Goal: Information Seeking & Learning: Learn about a topic

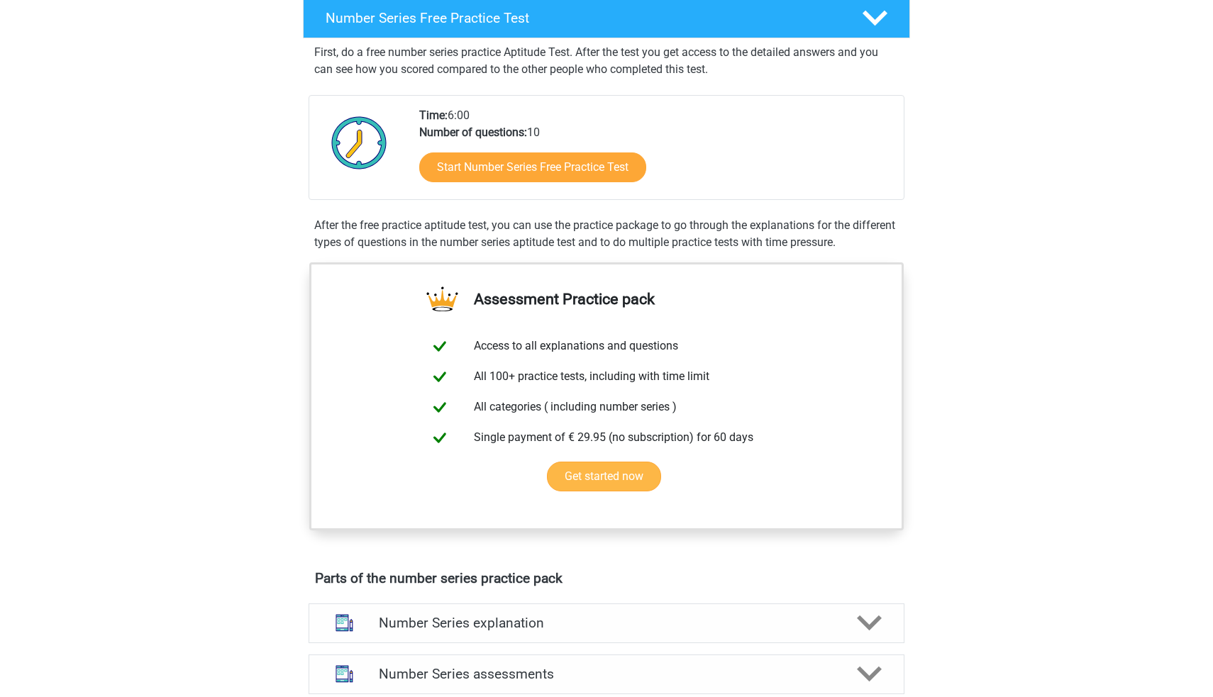
scroll to position [237, 0]
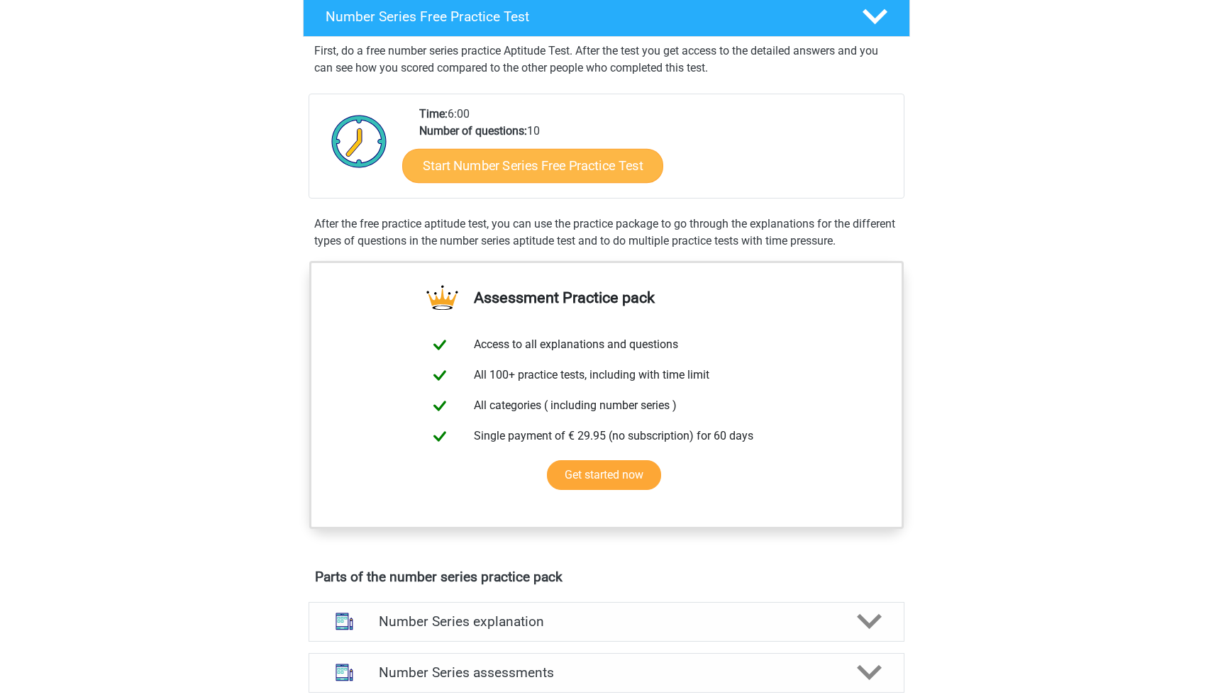
click at [526, 169] on link "Start Number Series Free Practice Test" at bounding box center [532, 165] width 261 height 34
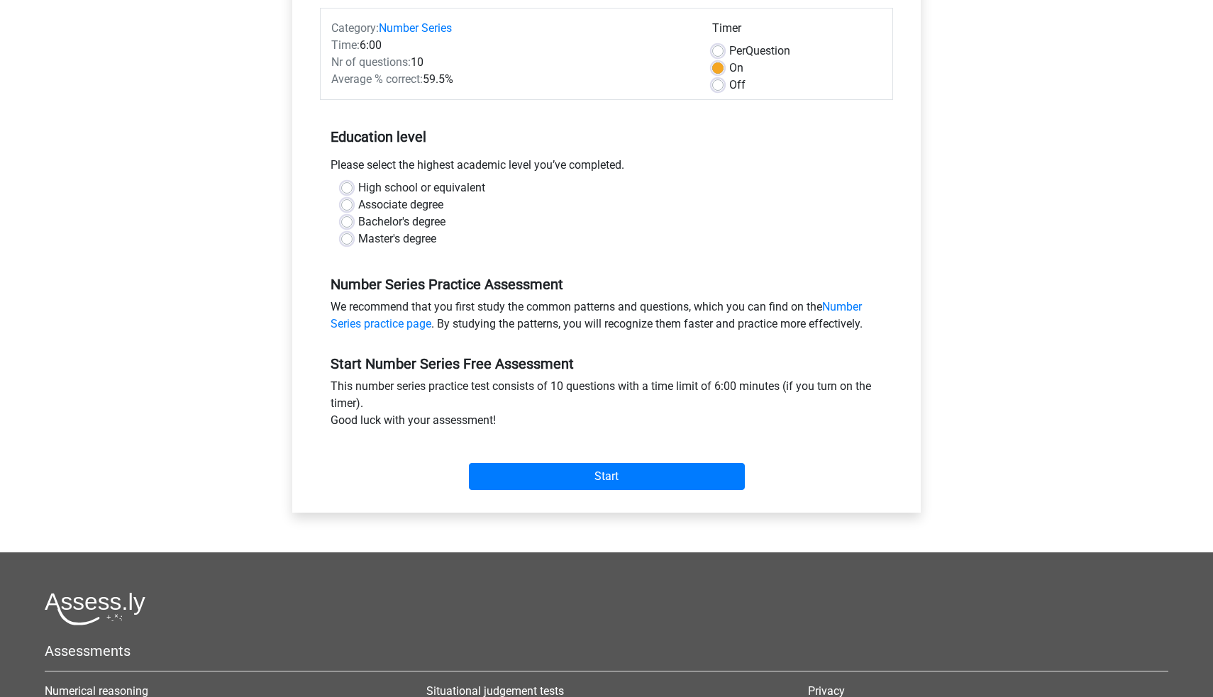
scroll to position [192, 0]
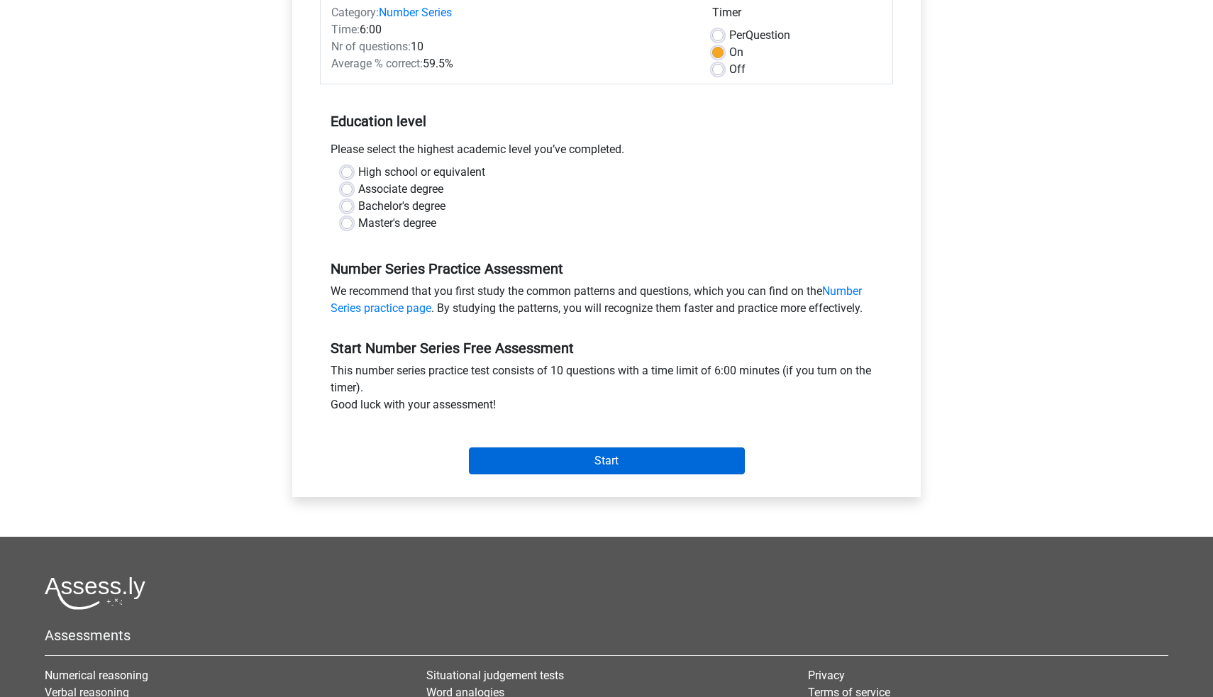
click at [613, 459] on input "Start" at bounding box center [607, 461] width 276 height 27
click at [616, 465] on input "Start" at bounding box center [607, 461] width 276 height 27
click at [358, 175] on label "High school or equivalent" at bounding box center [421, 172] width 127 height 17
click at [349, 175] on input "High school or equivalent" at bounding box center [346, 171] width 11 height 14
radio input "true"
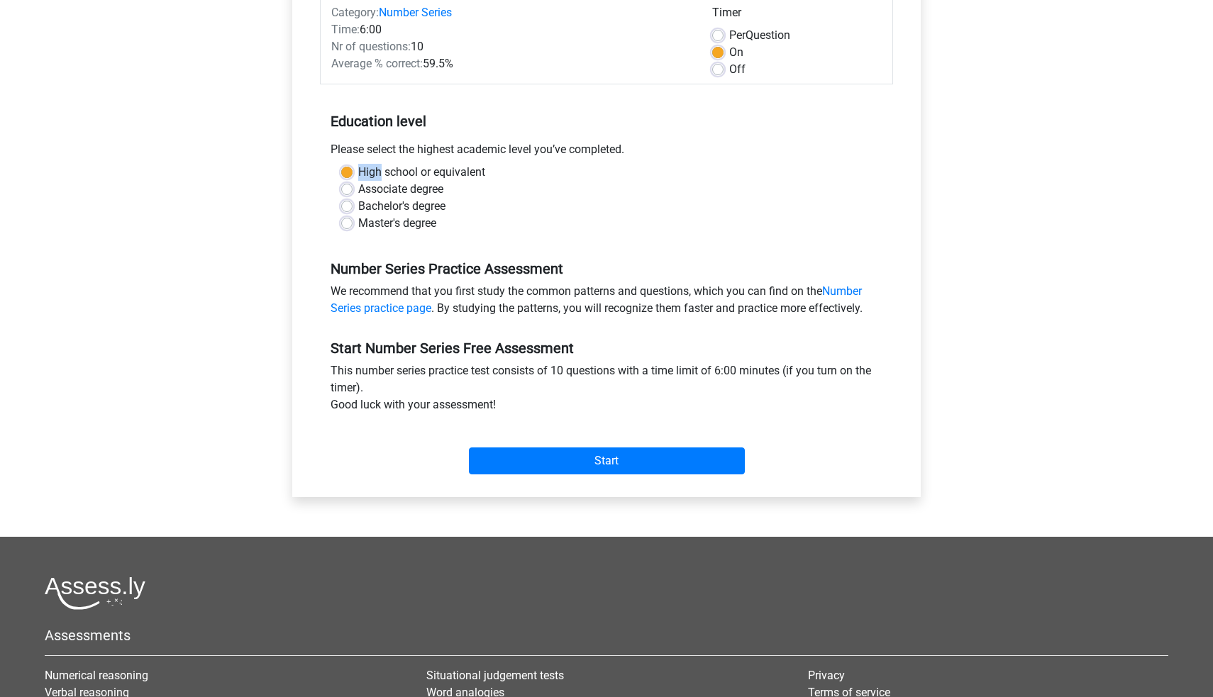
click at [358, 175] on label "High school or equivalent" at bounding box center [421, 172] width 127 height 17
click at [349, 175] on input "High school or equivalent" at bounding box center [346, 171] width 11 height 14
click at [402, 176] on label "High school or equivalent" at bounding box center [421, 172] width 127 height 17
click at [353, 176] on input "High school or equivalent" at bounding box center [346, 171] width 11 height 14
click at [358, 184] on label "Associate degree" at bounding box center [400, 189] width 85 height 17
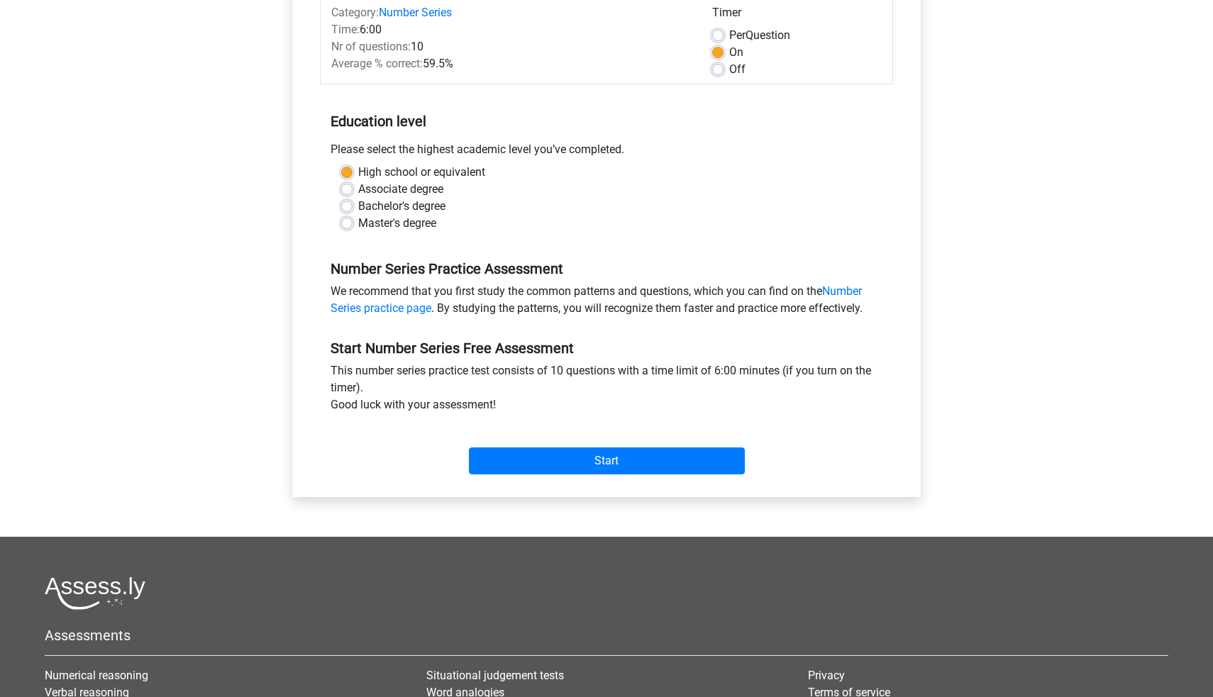
click at [348, 184] on input "Associate degree" at bounding box center [346, 188] width 11 height 14
radio input "true"
click at [358, 170] on label "High school or equivalent" at bounding box center [421, 172] width 127 height 17
click at [348, 170] on input "High school or equivalent" at bounding box center [346, 171] width 11 height 14
radio input "true"
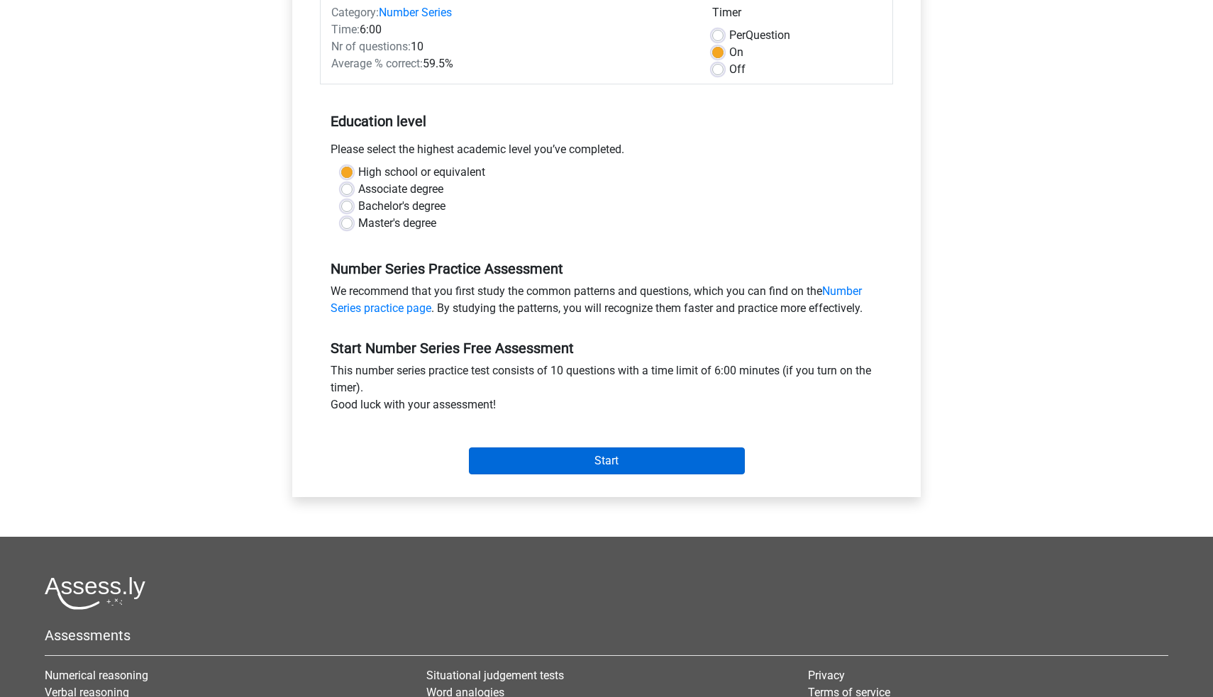
click at [617, 465] on input "Start" at bounding box center [607, 461] width 276 height 27
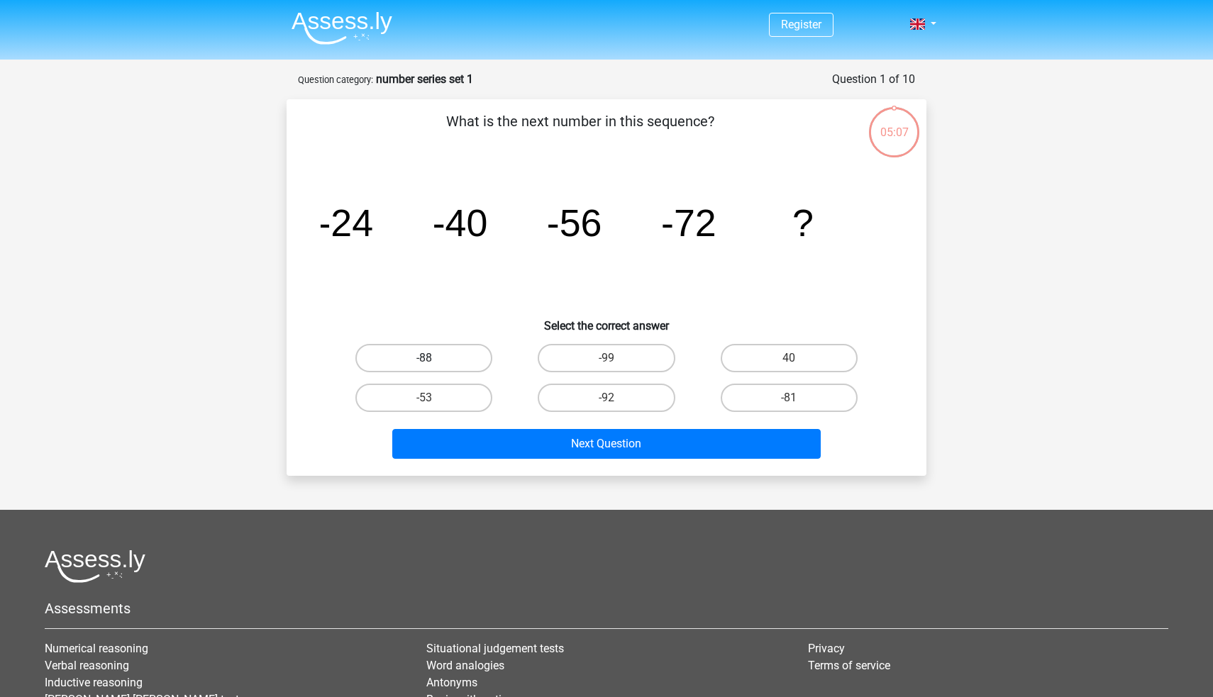
click at [441, 367] on label "-88" at bounding box center [423, 358] width 137 height 28
click at [433, 367] on input "-88" at bounding box center [428, 362] width 9 height 9
radio input "true"
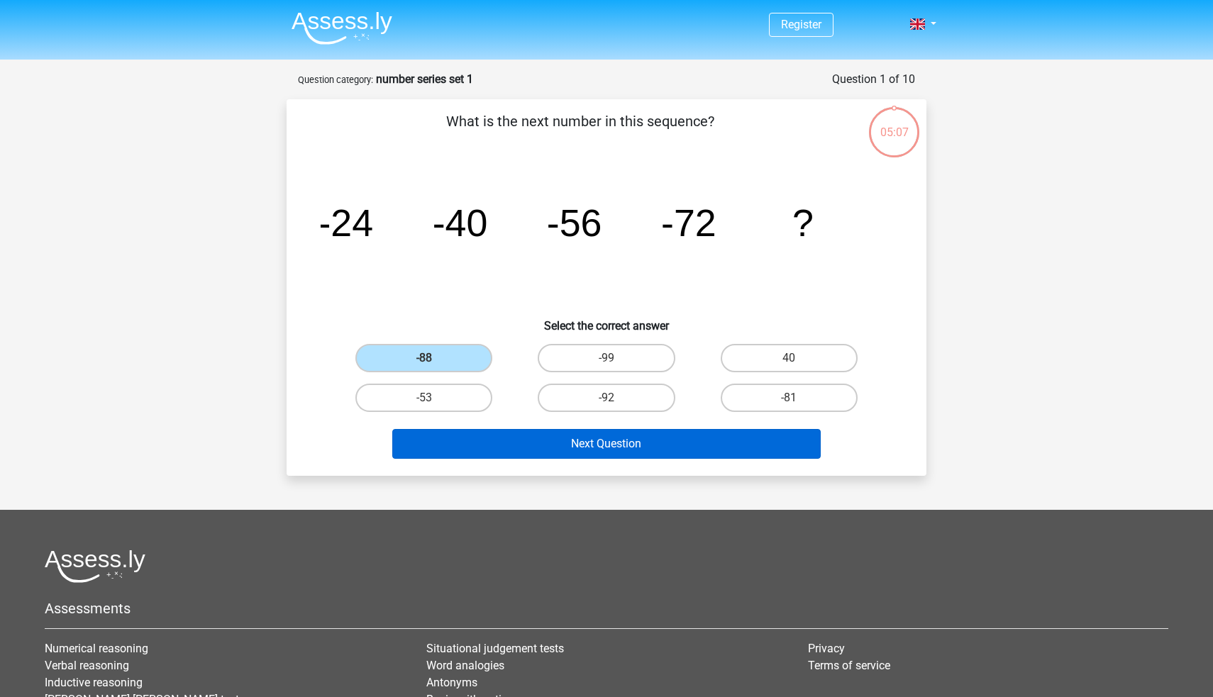
click at [610, 450] on button "Next Question" at bounding box center [606, 444] width 429 height 30
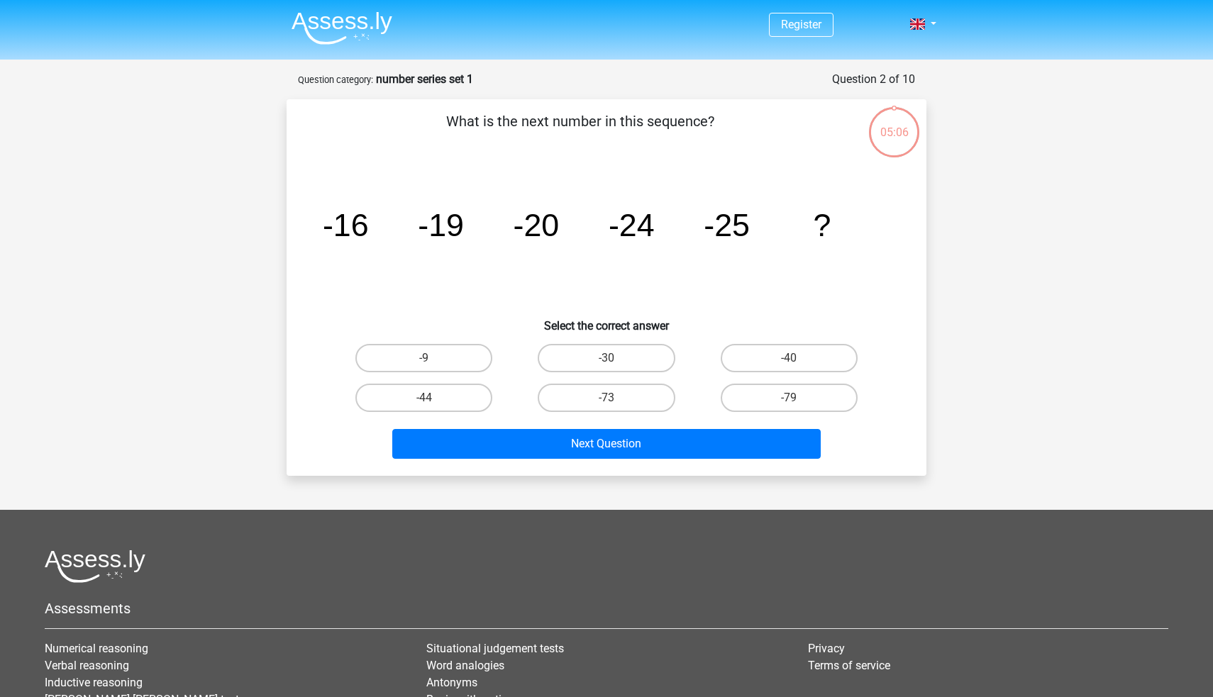
scroll to position [71, 0]
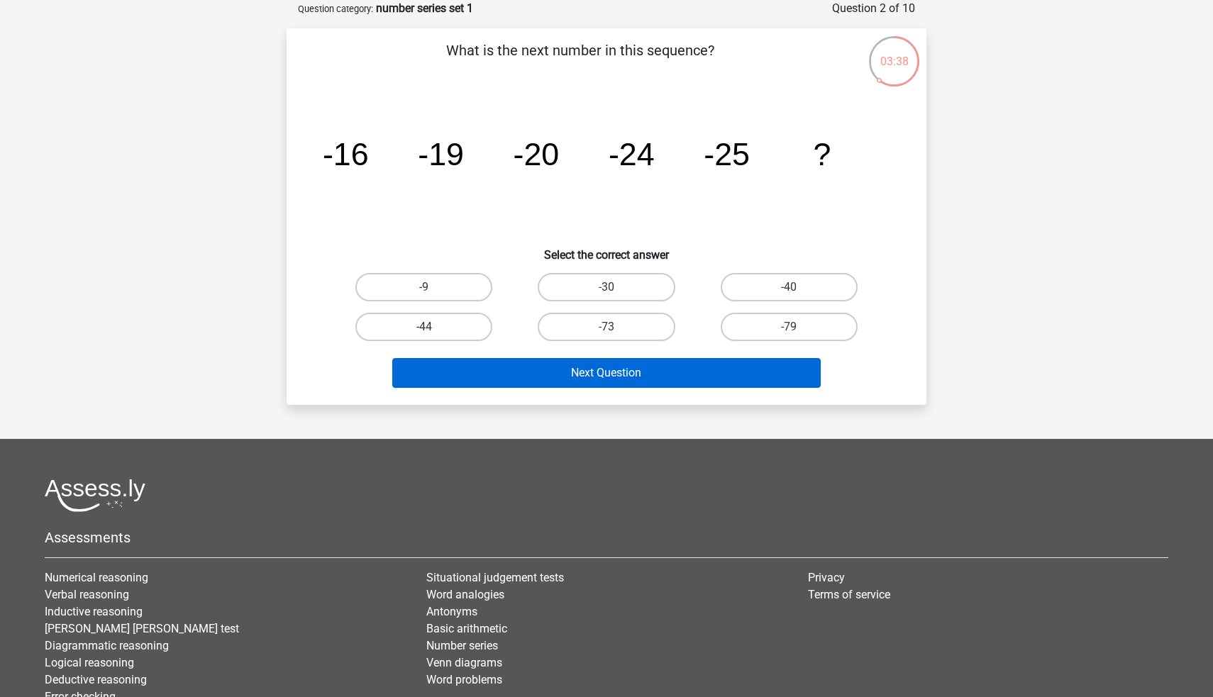
click at [614, 377] on button "Next Question" at bounding box center [606, 373] width 429 height 30
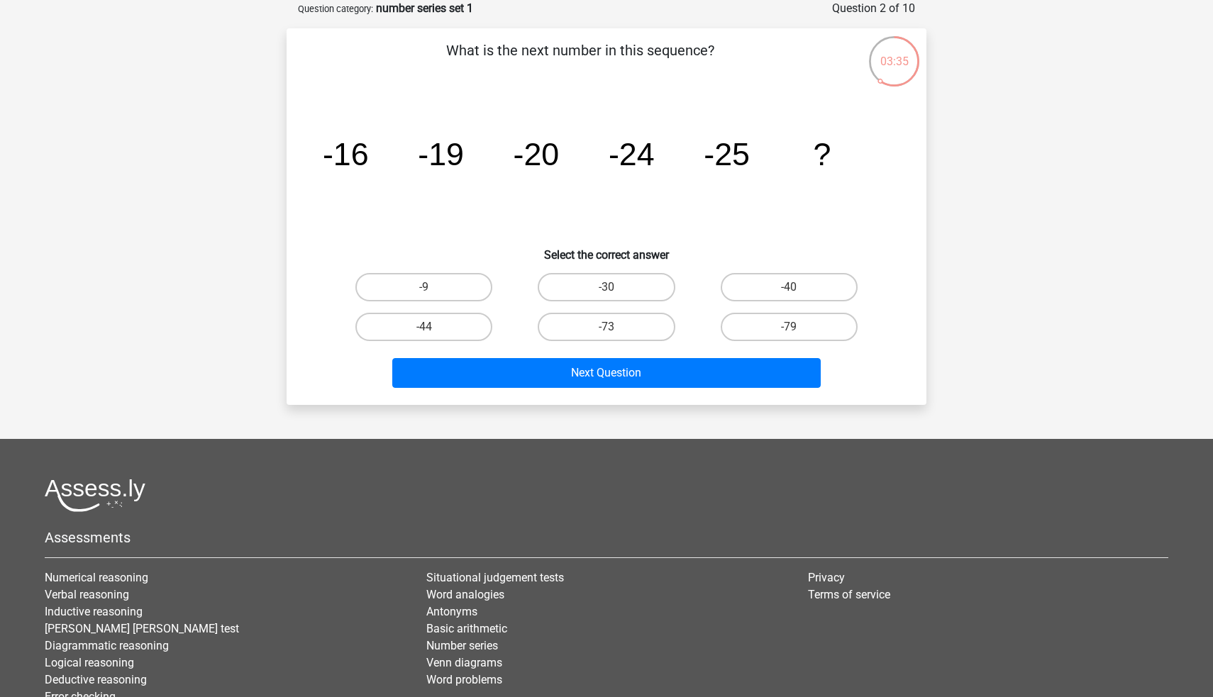
click at [645, 213] on icon "image/svg+xml -16 -19 -20 -24 -25 ?" at bounding box center [607, 165] width 572 height 143
click at [619, 285] on label "-30" at bounding box center [606, 287] width 137 height 28
click at [616, 287] on input "-30" at bounding box center [611, 291] width 9 height 9
radio input "true"
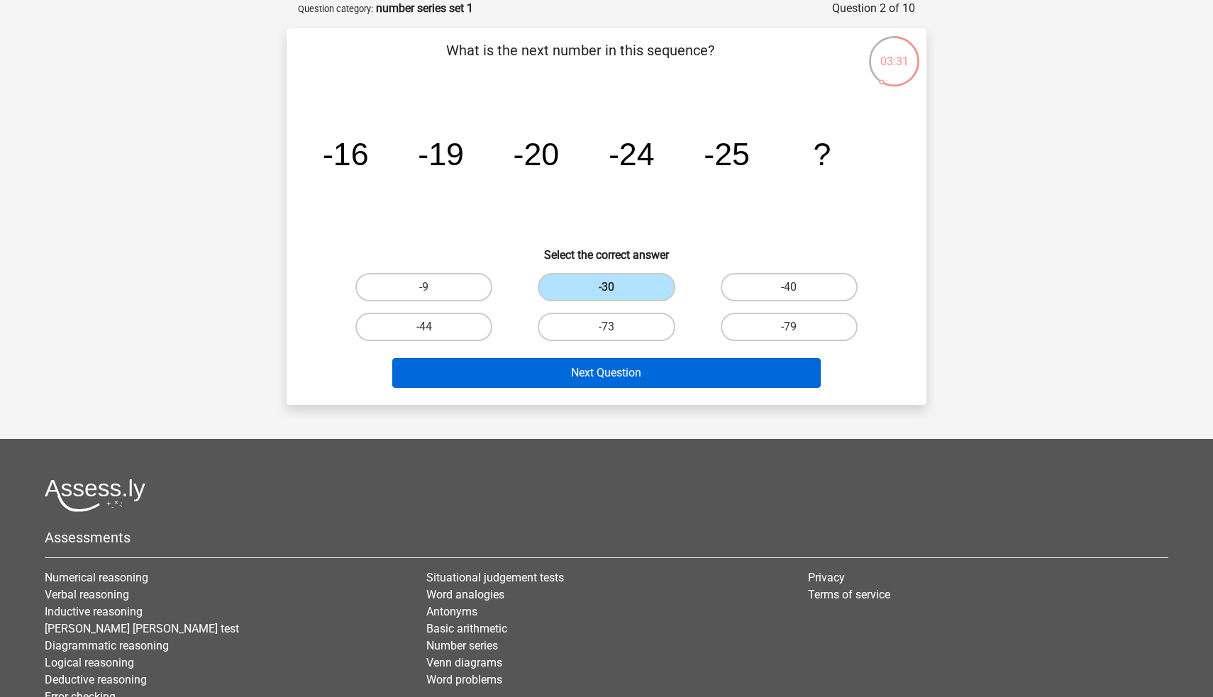
click at [619, 384] on button "Next Question" at bounding box center [606, 373] width 429 height 30
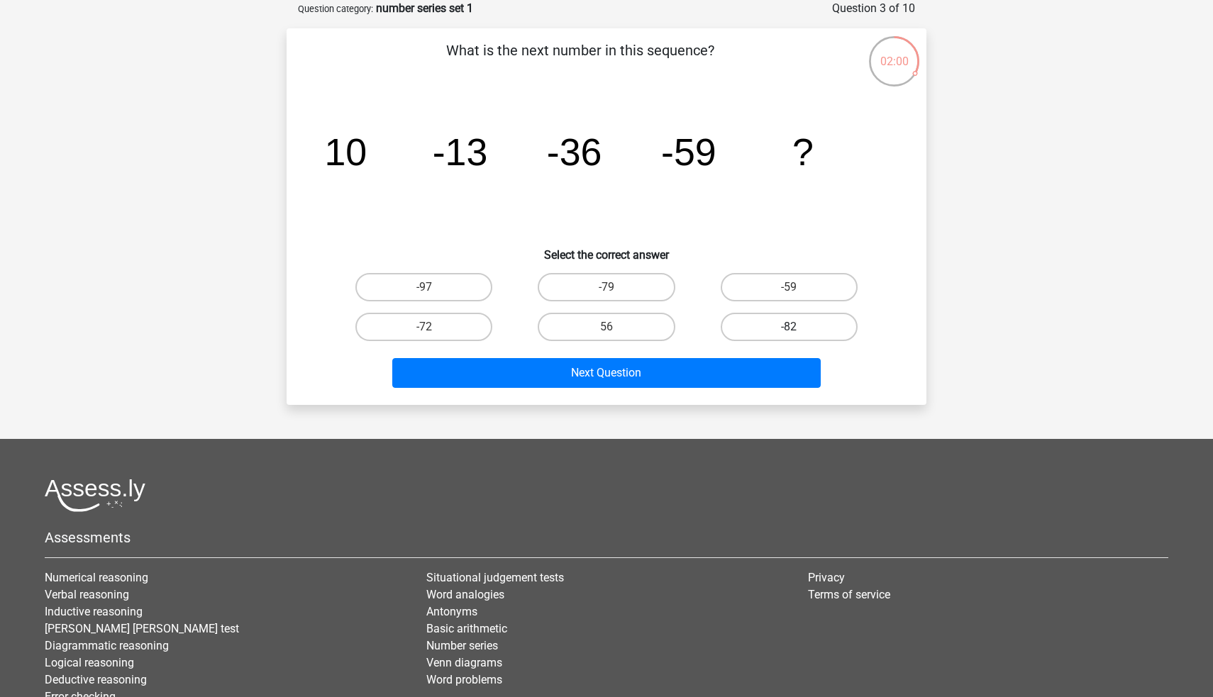
click at [732, 329] on label "-82" at bounding box center [789, 327] width 137 height 28
click at [789, 329] on input "-82" at bounding box center [793, 331] width 9 height 9
radio input "true"
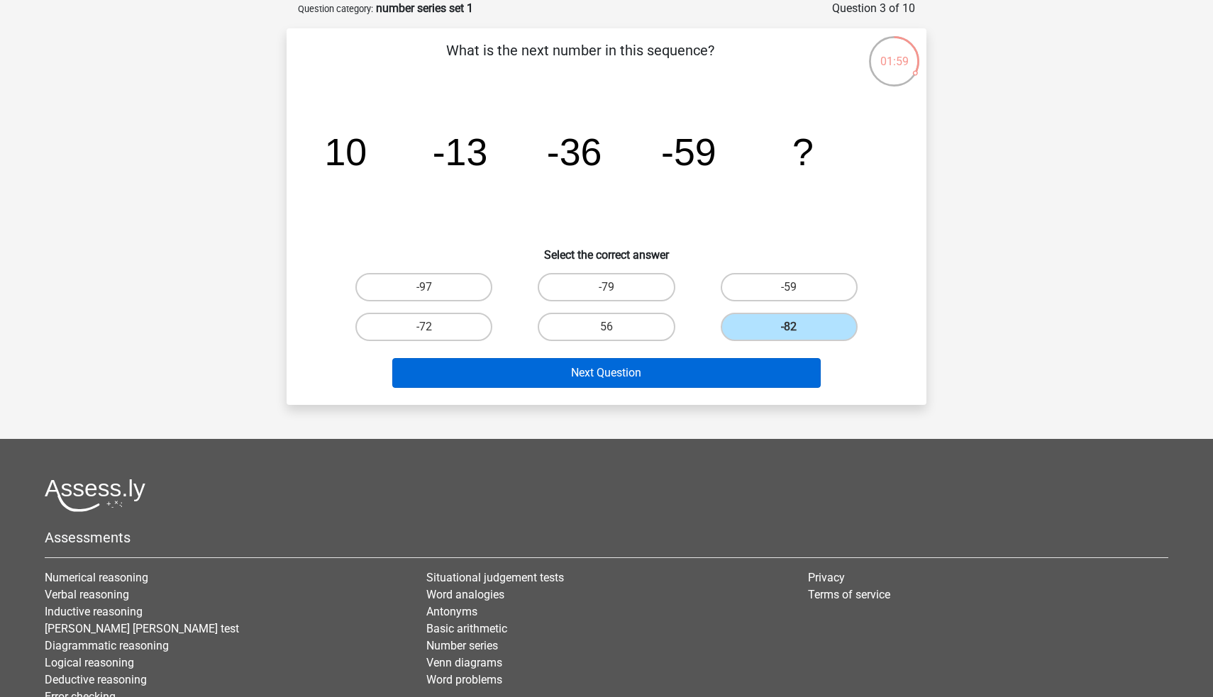
click at [712, 387] on button "Next Question" at bounding box center [606, 373] width 429 height 30
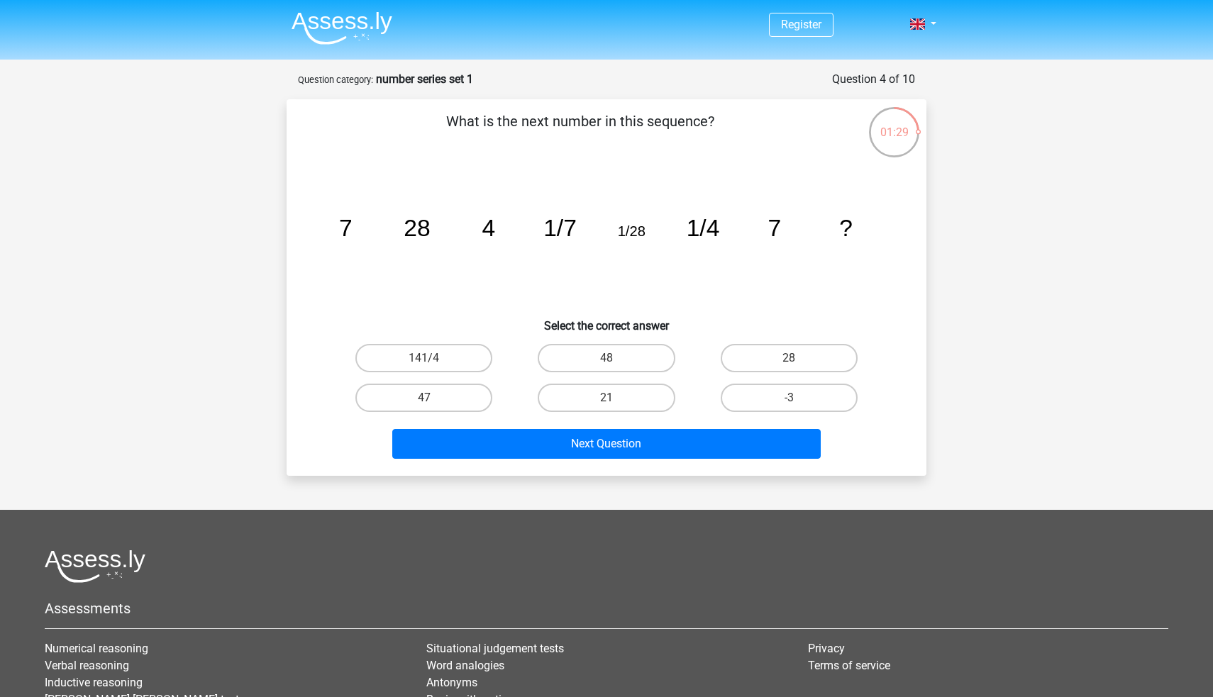
scroll to position [0, 0]
click at [778, 352] on label "28" at bounding box center [789, 358] width 137 height 28
click at [789, 358] on input "28" at bounding box center [793, 362] width 9 height 9
radio input "true"
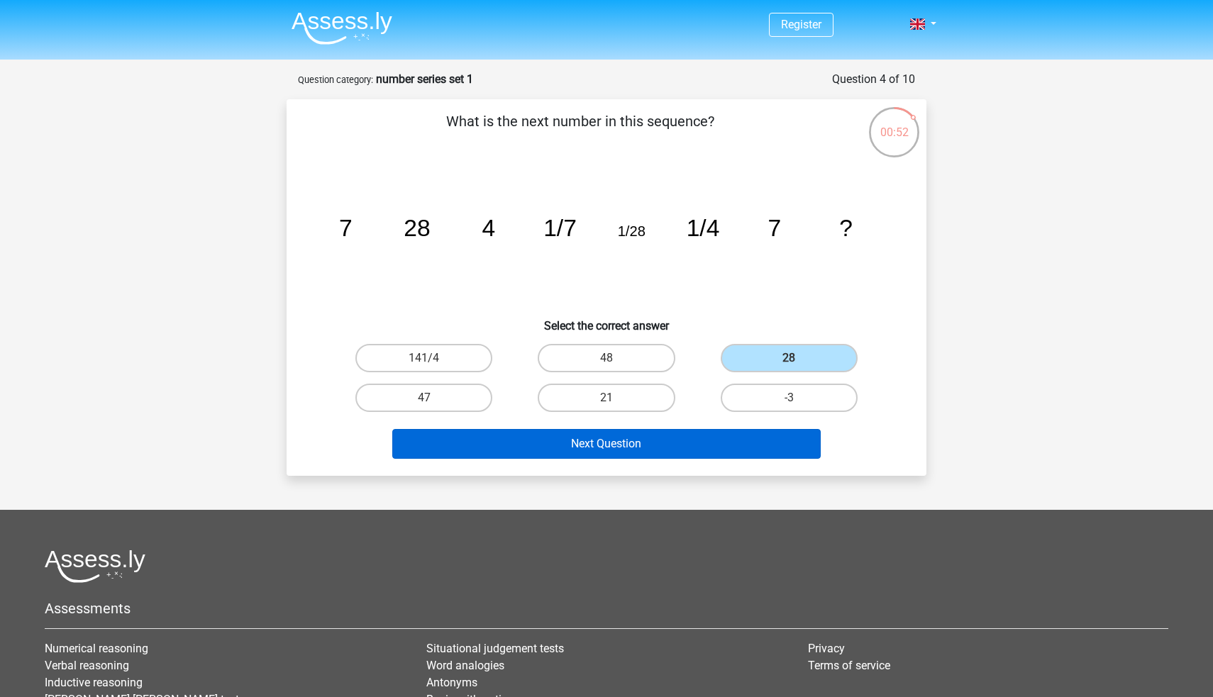
click at [669, 436] on button "Next Question" at bounding box center [606, 444] width 429 height 30
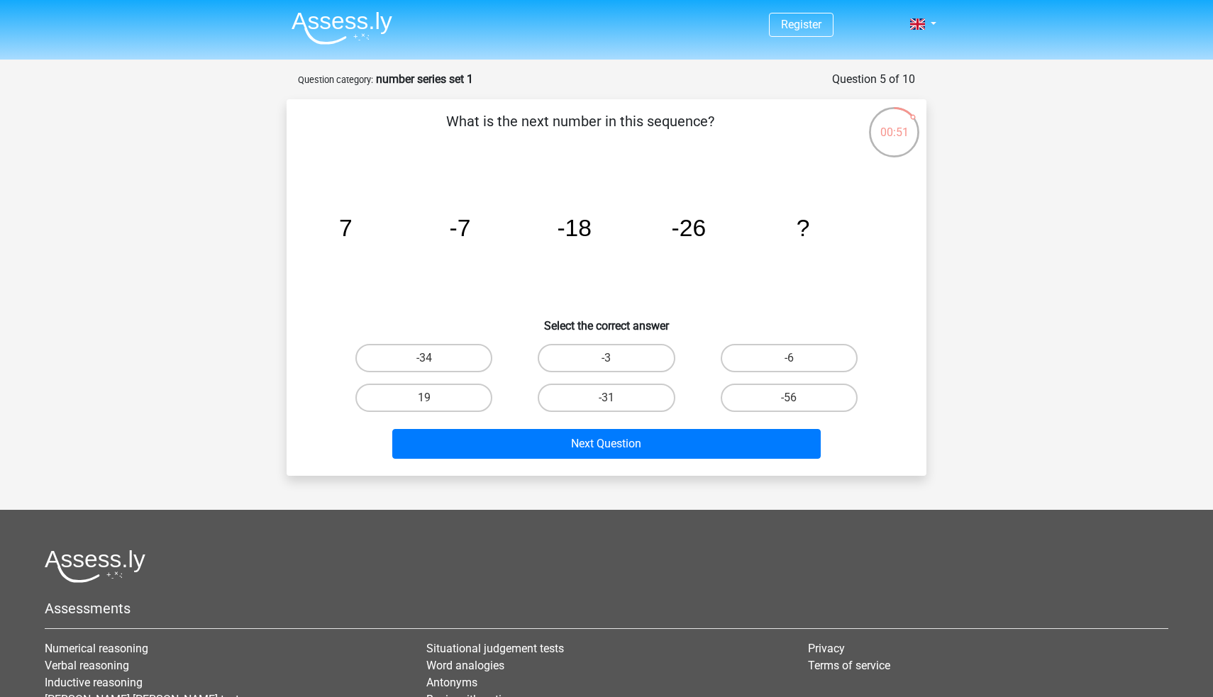
scroll to position [71, 0]
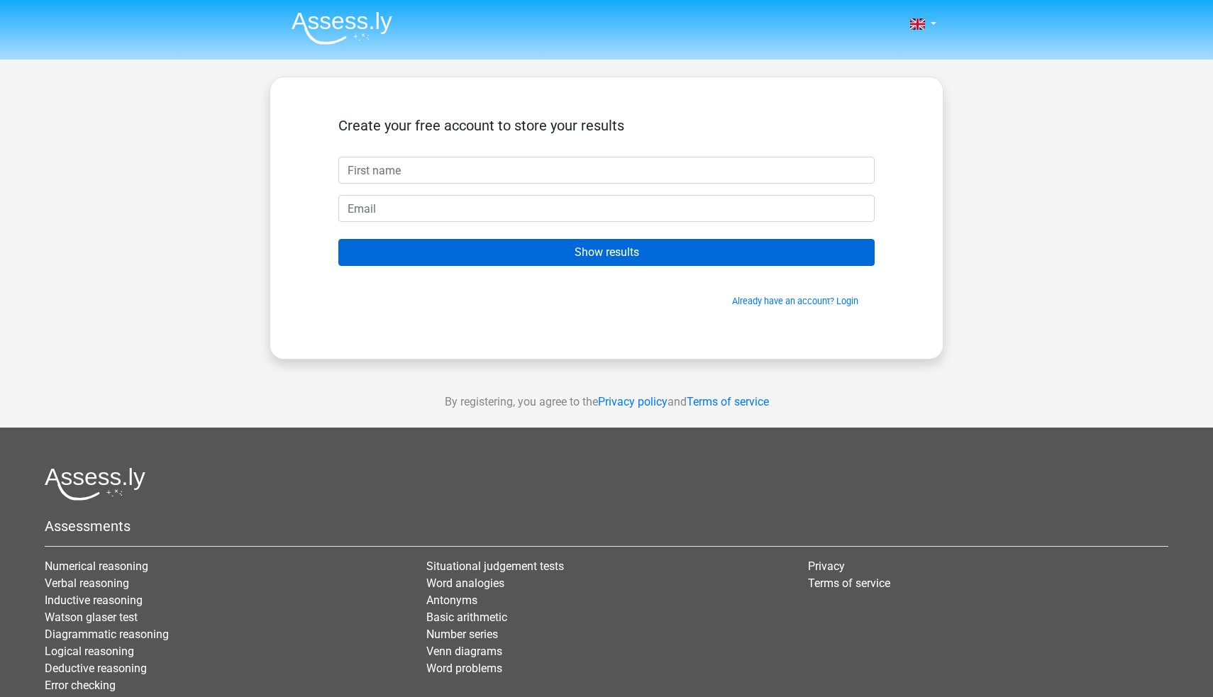
click at [606, 260] on input "Show results" at bounding box center [606, 252] width 536 height 27
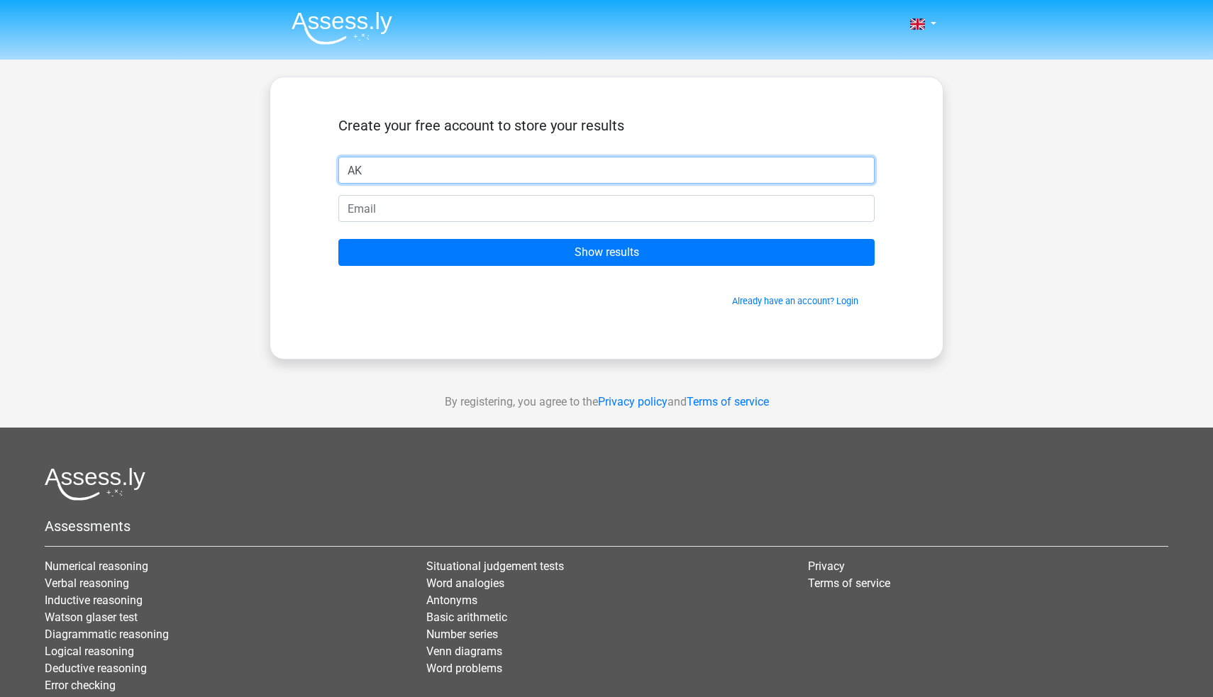
type input "AK"
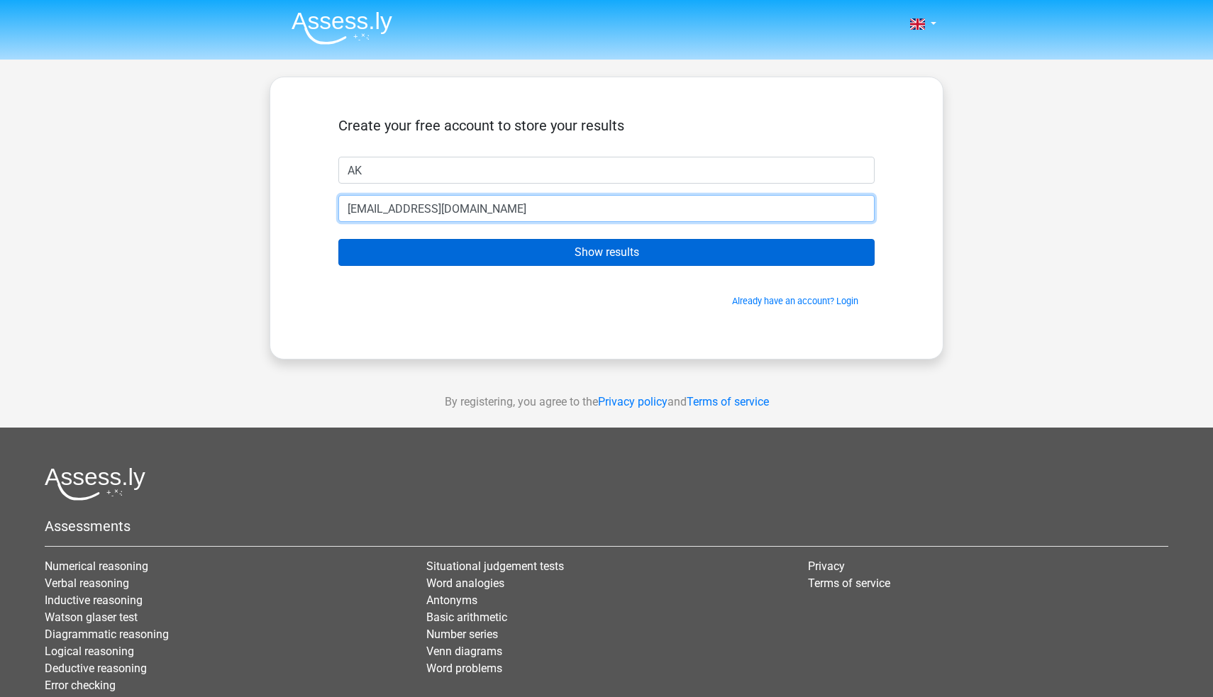
type input "Morisk778@gmail.com"
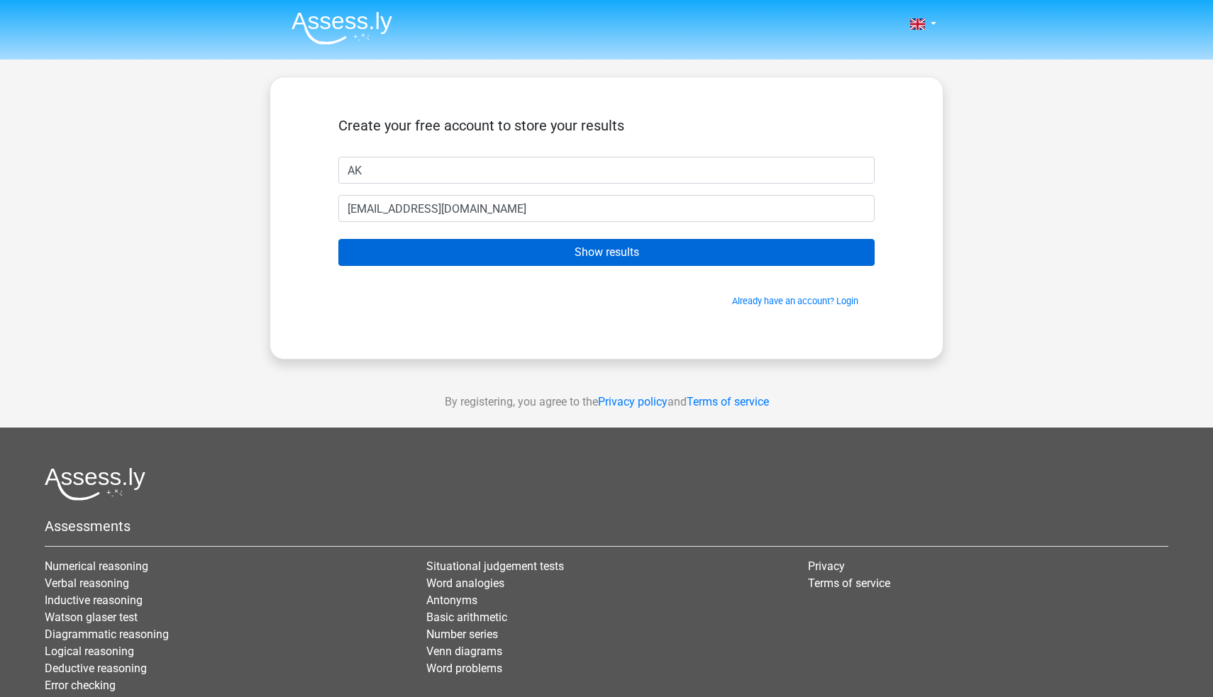
click at [555, 260] on input "Show results" at bounding box center [606, 252] width 536 height 27
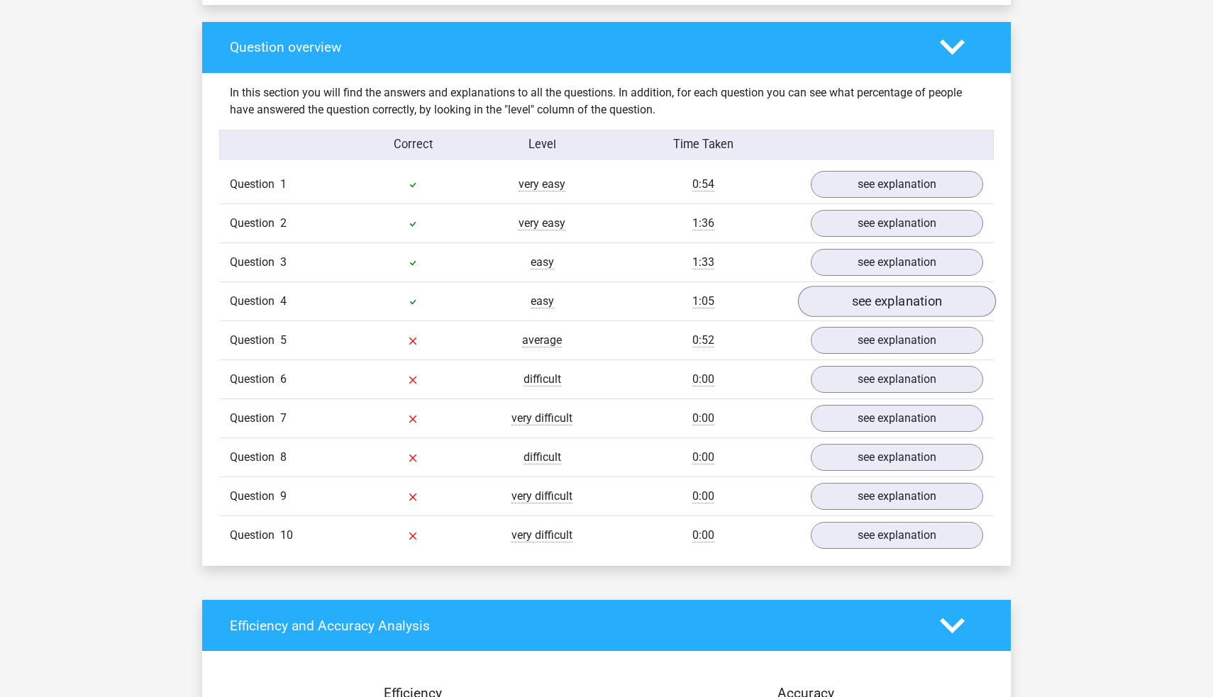
scroll to position [1031, 0]
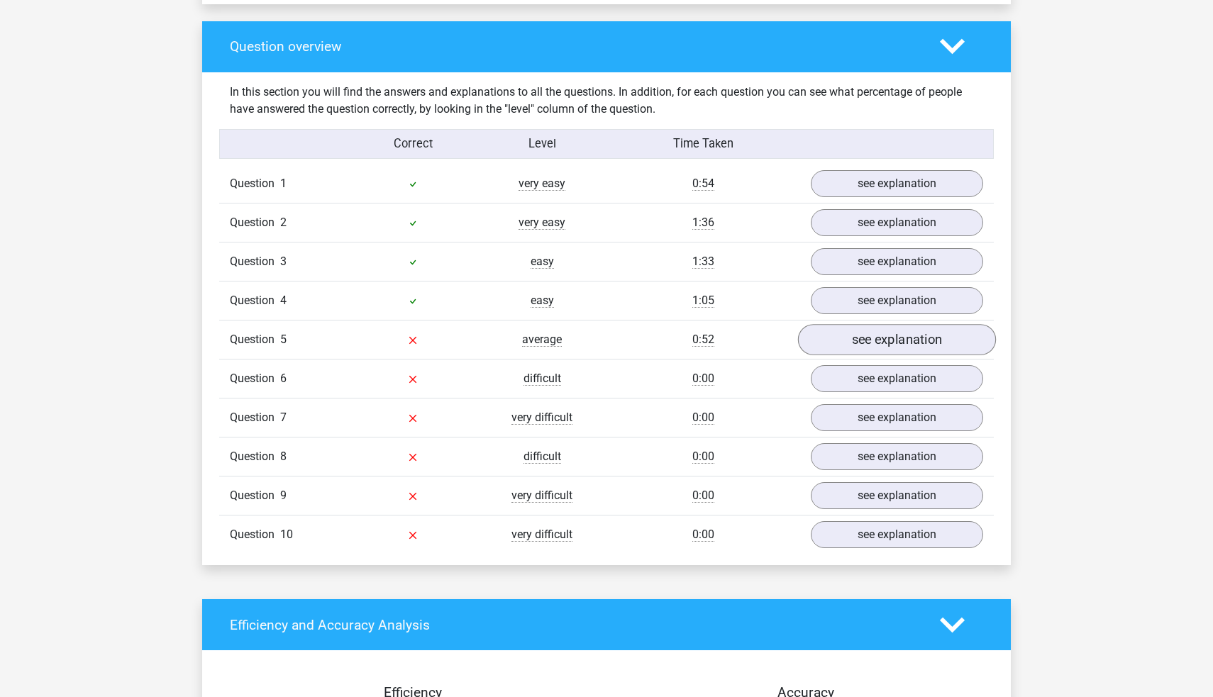
click at [906, 340] on link "see explanation" at bounding box center [897, 339] width 198 height 31
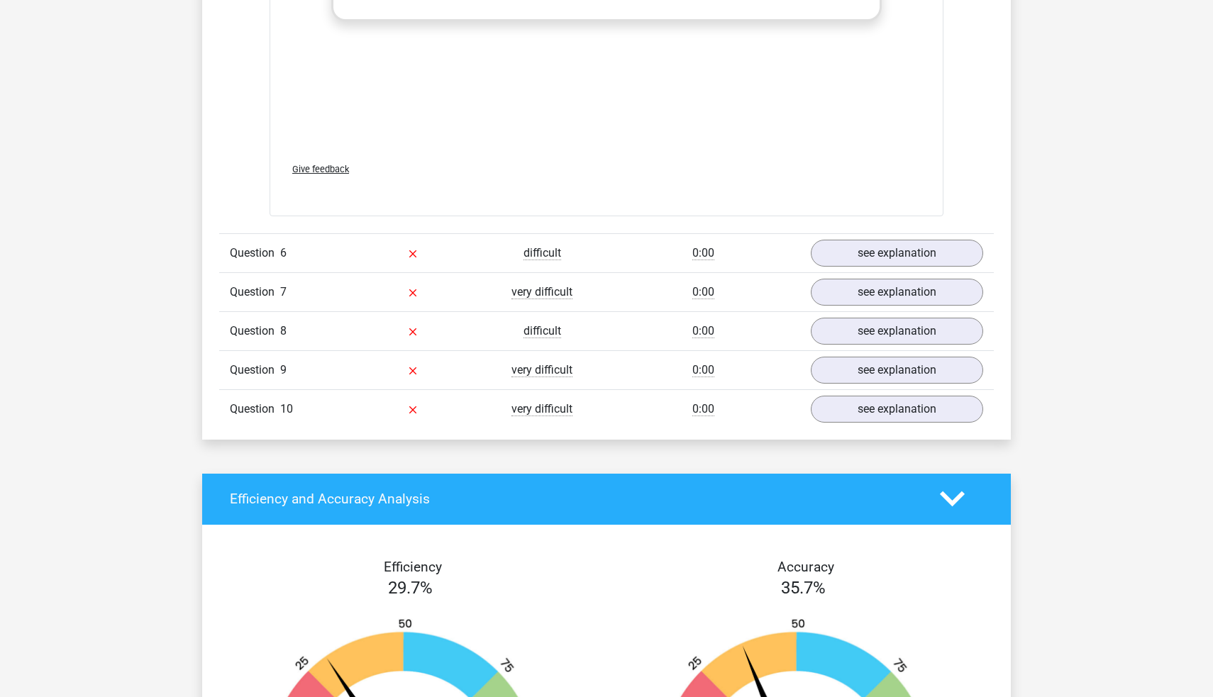
scroll to position [2034, 0]
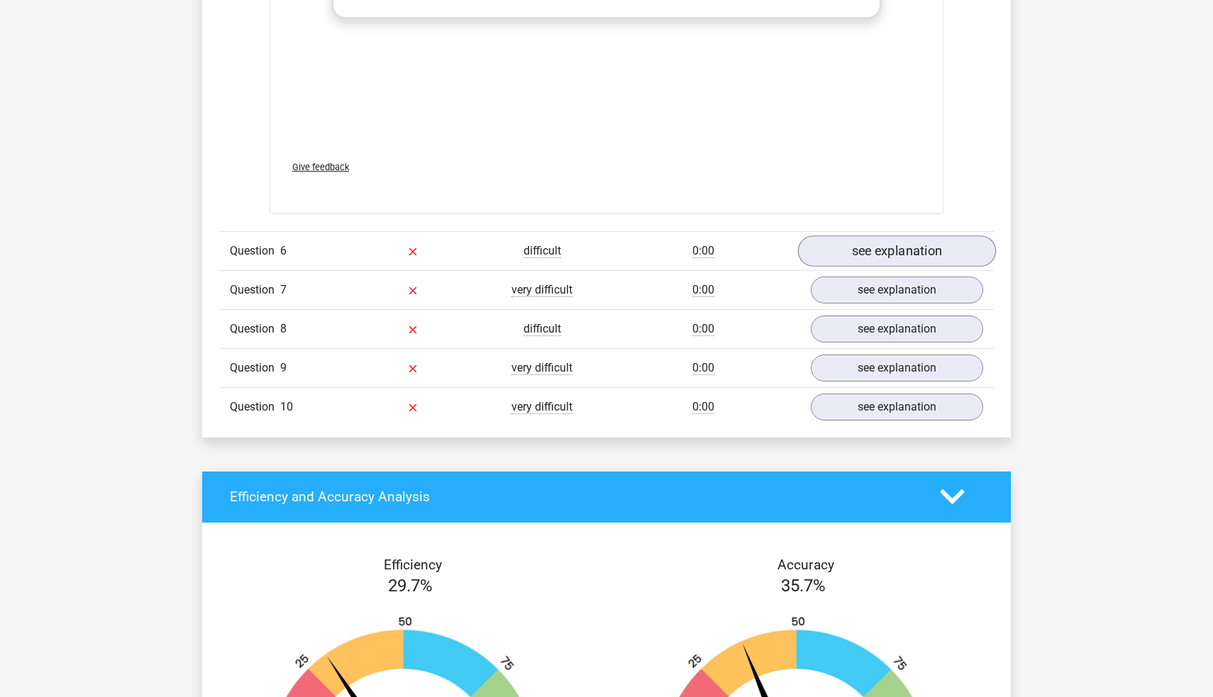
click at [902, 255] on link "see explanation" at bounding box center [897, 251] width 198 height 31
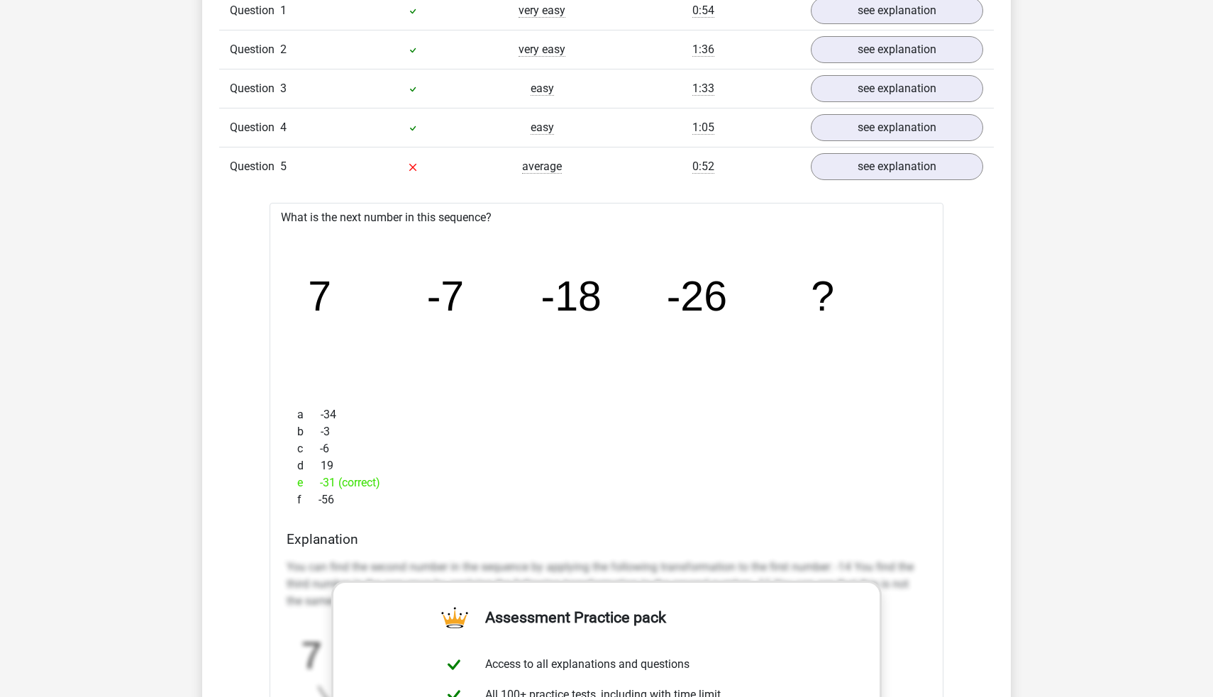
scroll to position [1168, 0]
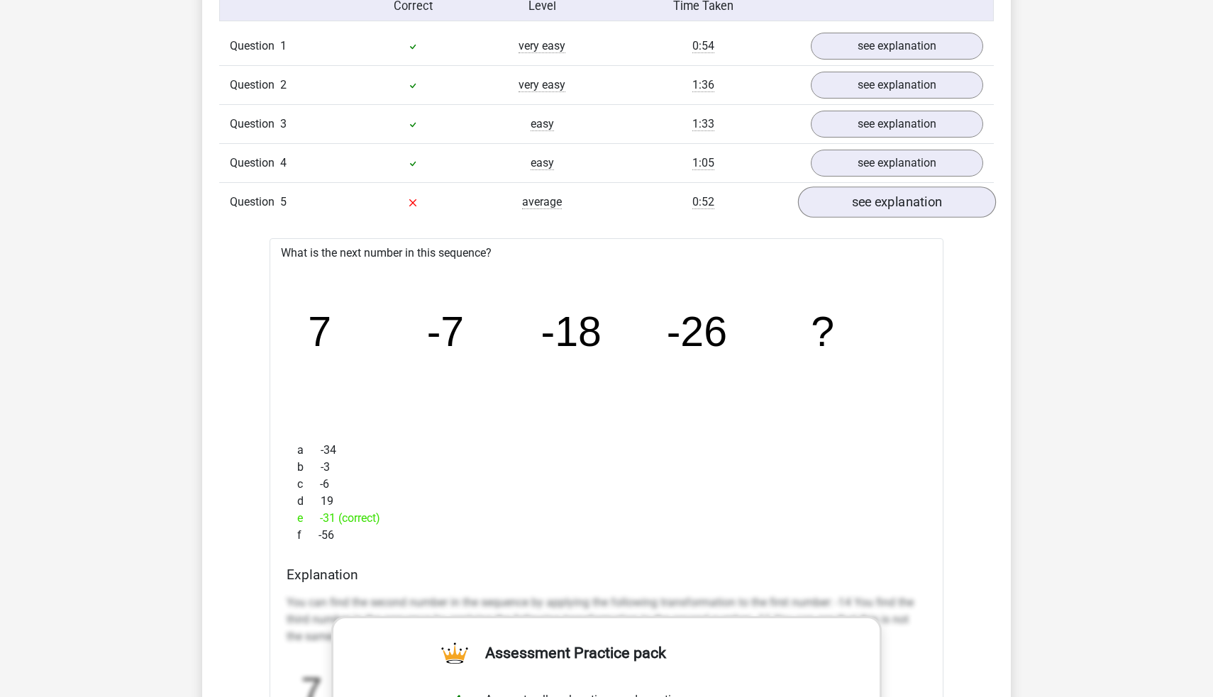
click at [872, 209] on link "see explanation" at bounding box center [897, 202] width 198 height 31
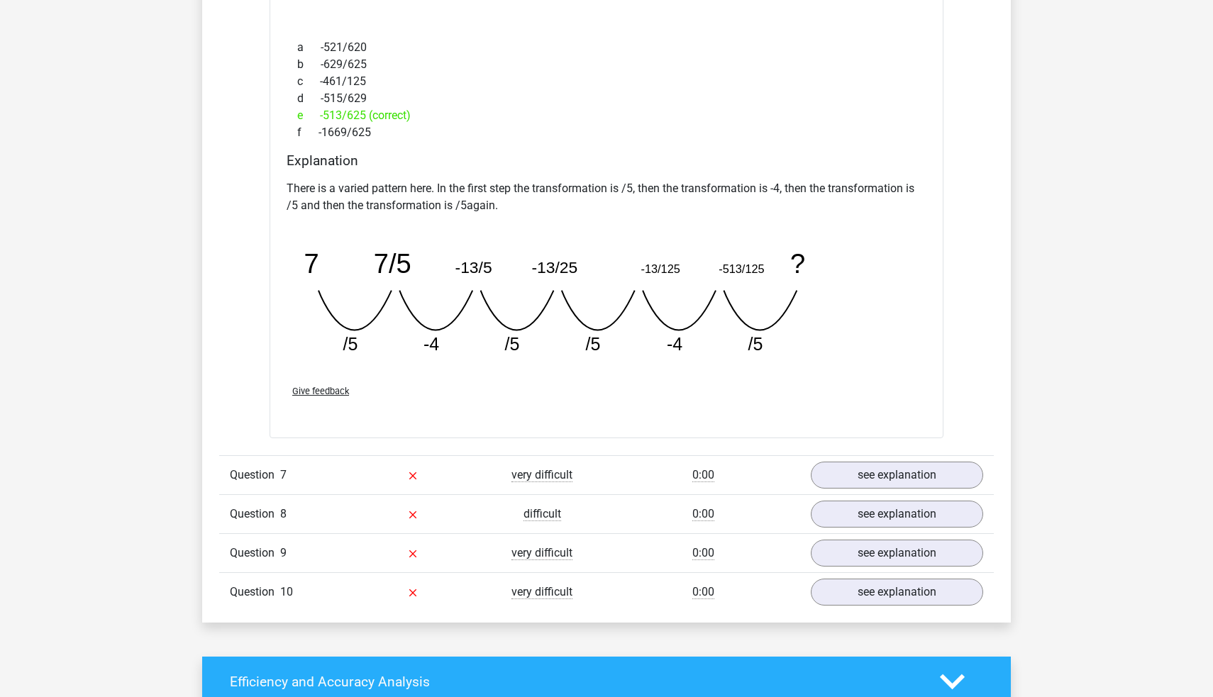
scroll to position [1671, 0]
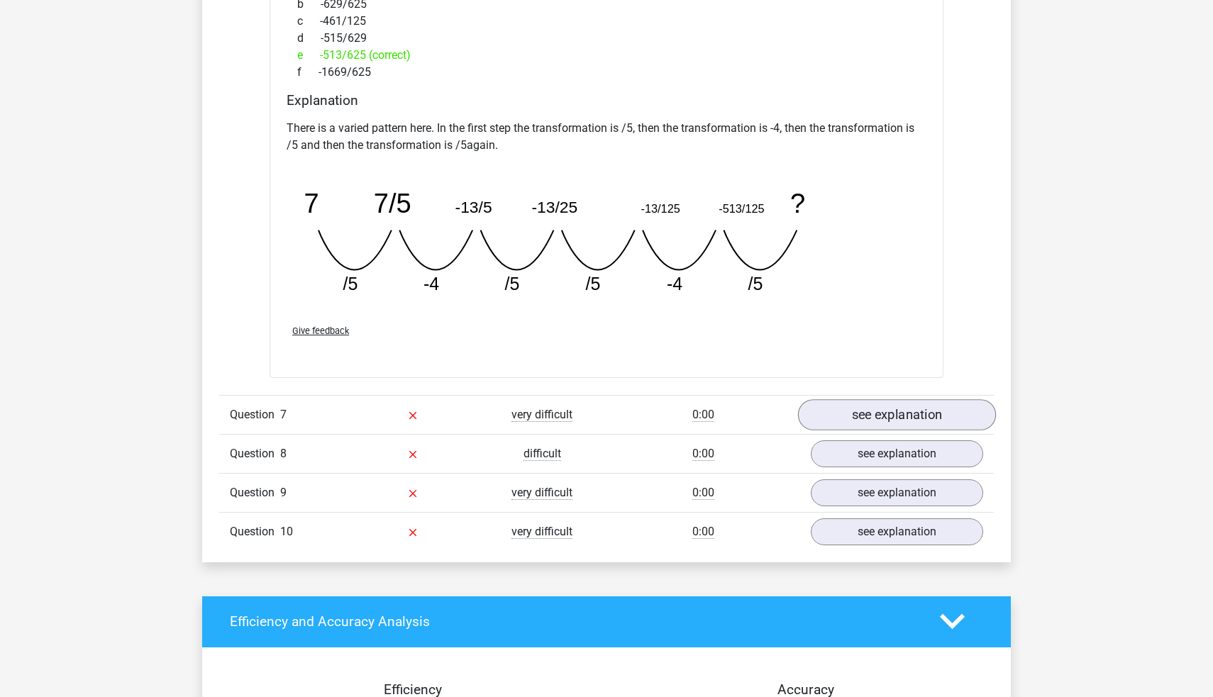
click at [895, 415] on link "see explanation" at bounding box center [897, 414] width 198 height 31
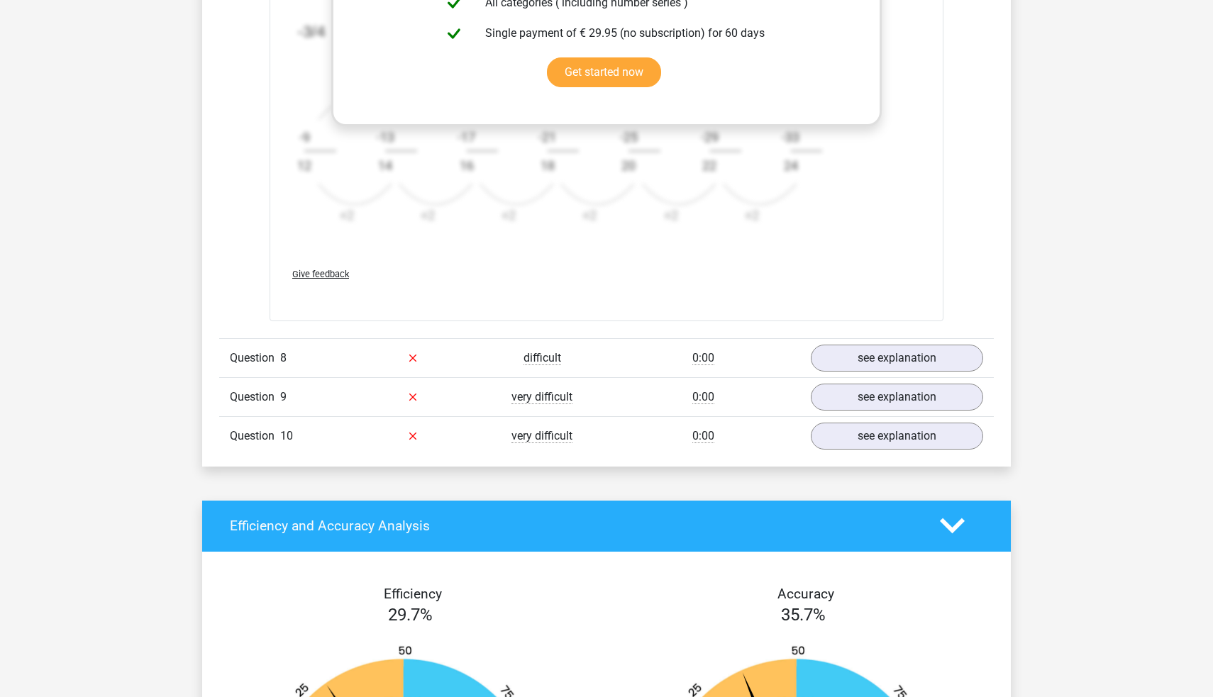
scroll to position [2707, 0]
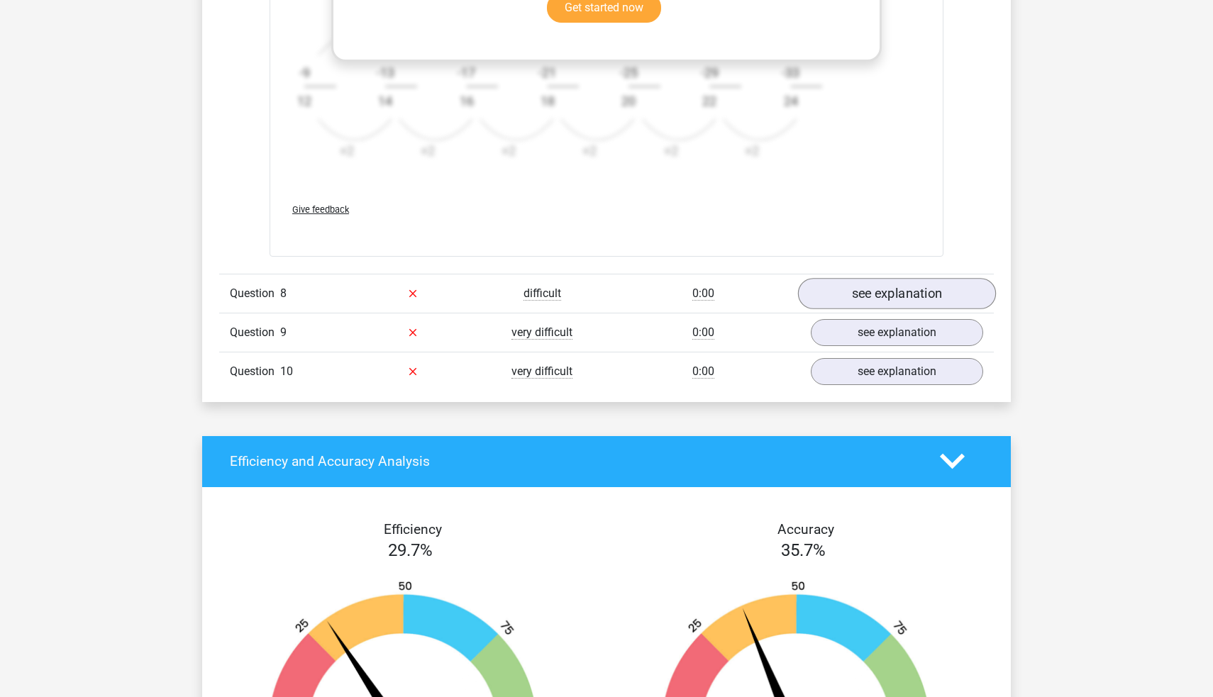
click at [903, 285] on link "see explanation" at bounding box center [897, 293] width 198 height 31
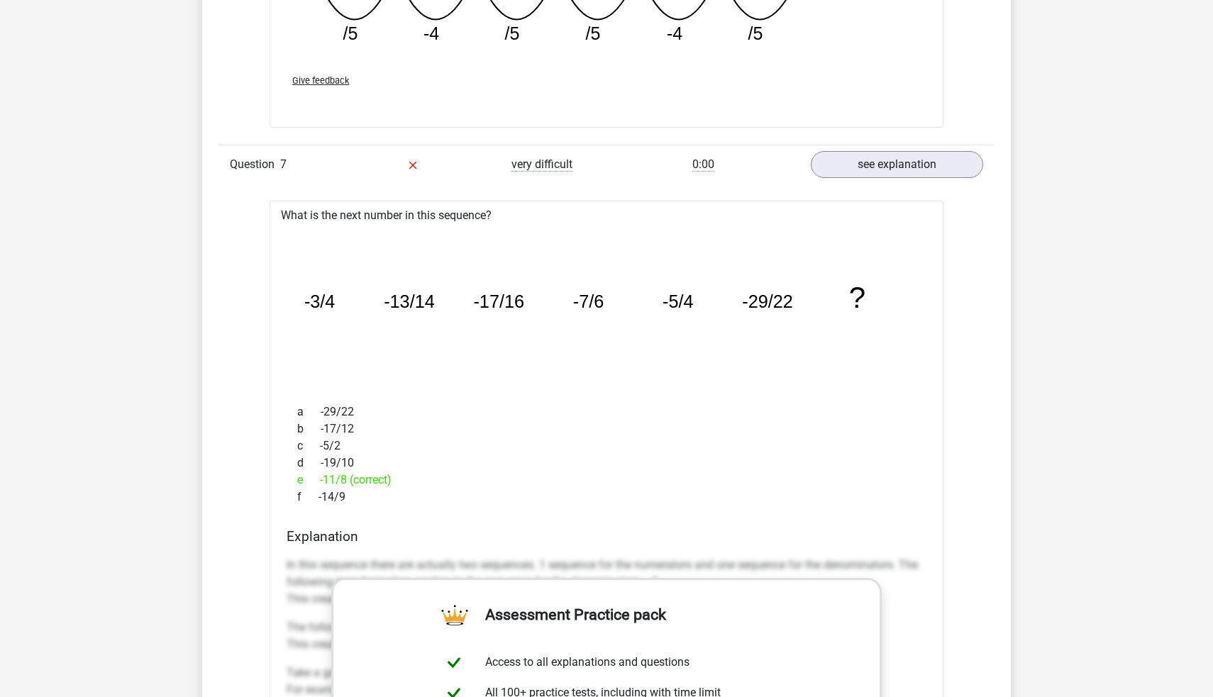
scroll to position [1920, 0]
click at [892, 175] on link "see explanation" at bounding box center [897, 165] width 198 height 31
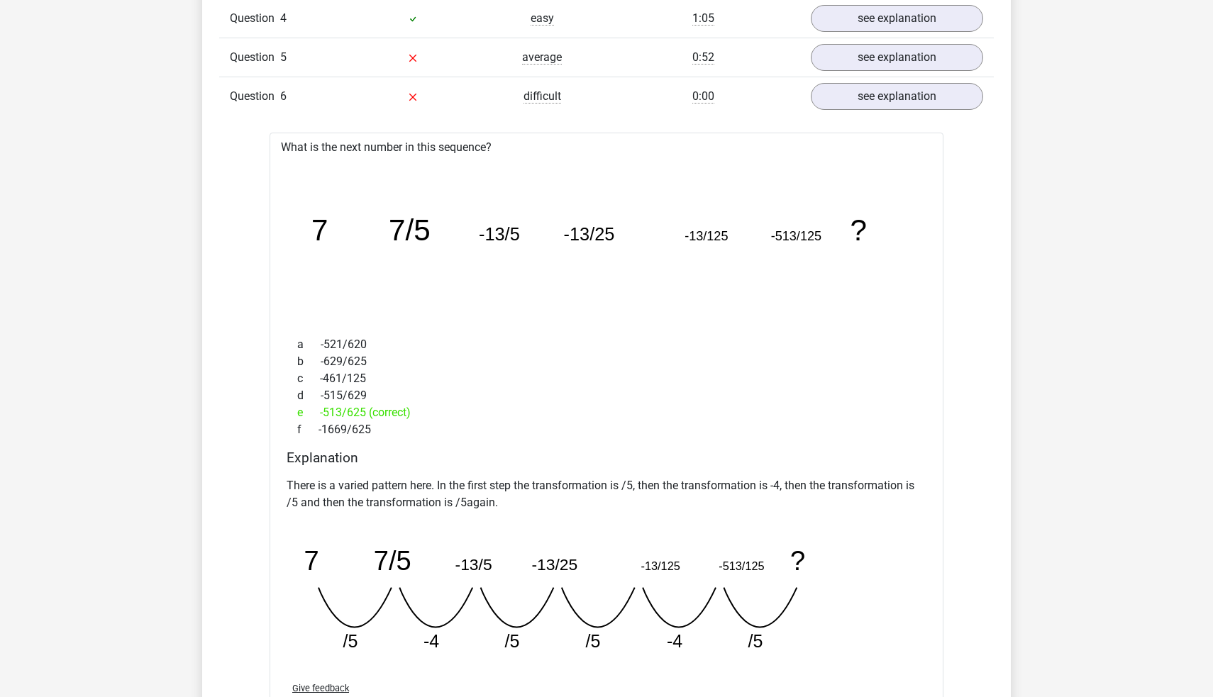
scroll to position [1307, 0]
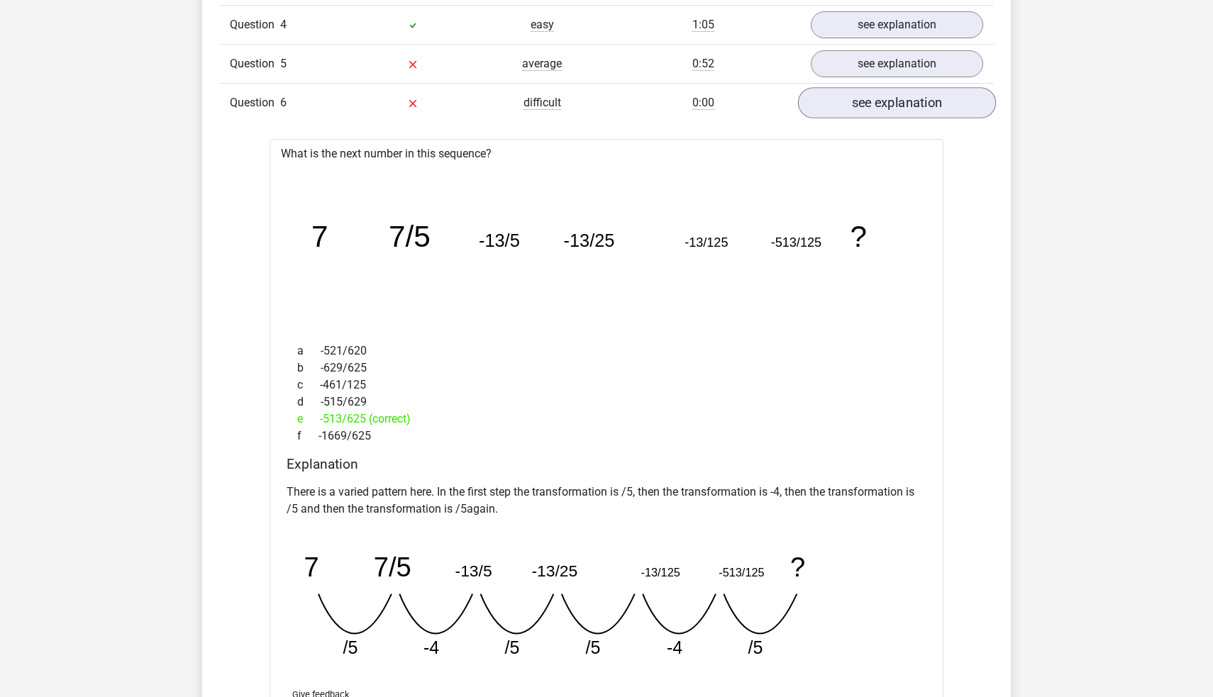
click at [885, 108] on link "see explanation" at bounding box center [897, 102] width 198 height 31
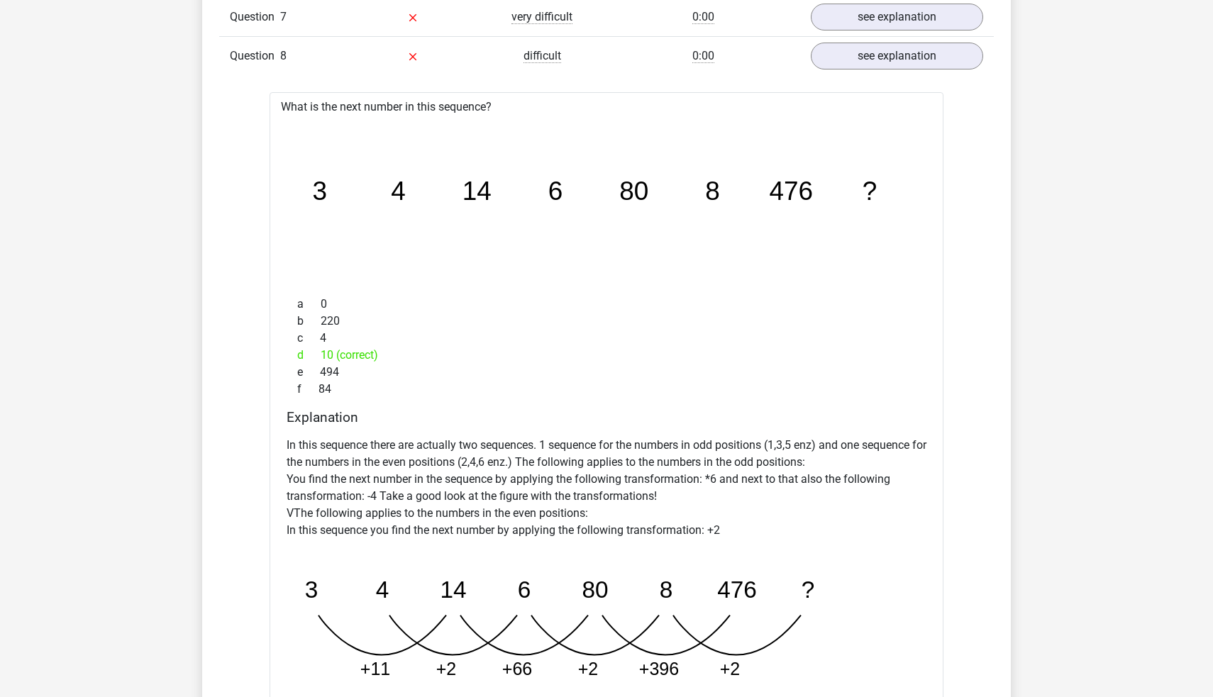
scroll to position [1352, 0]
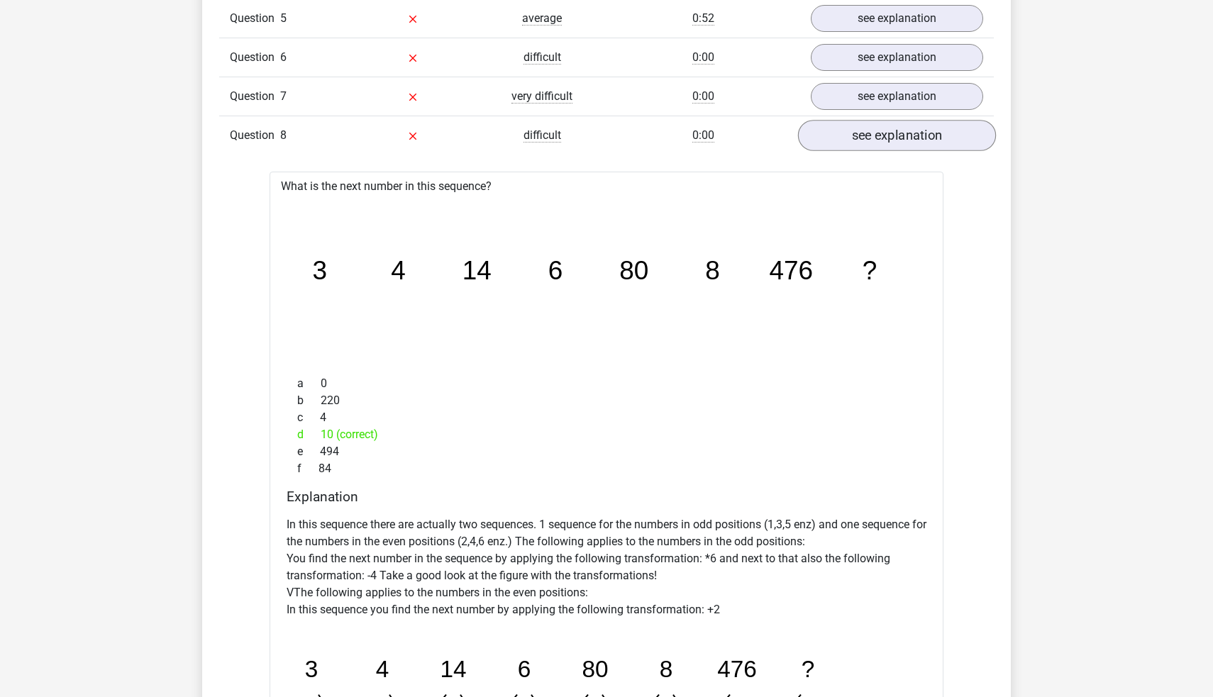
click at [895, 134] on link "see explanation" at bounding box center [897, 135] width 198 height 31
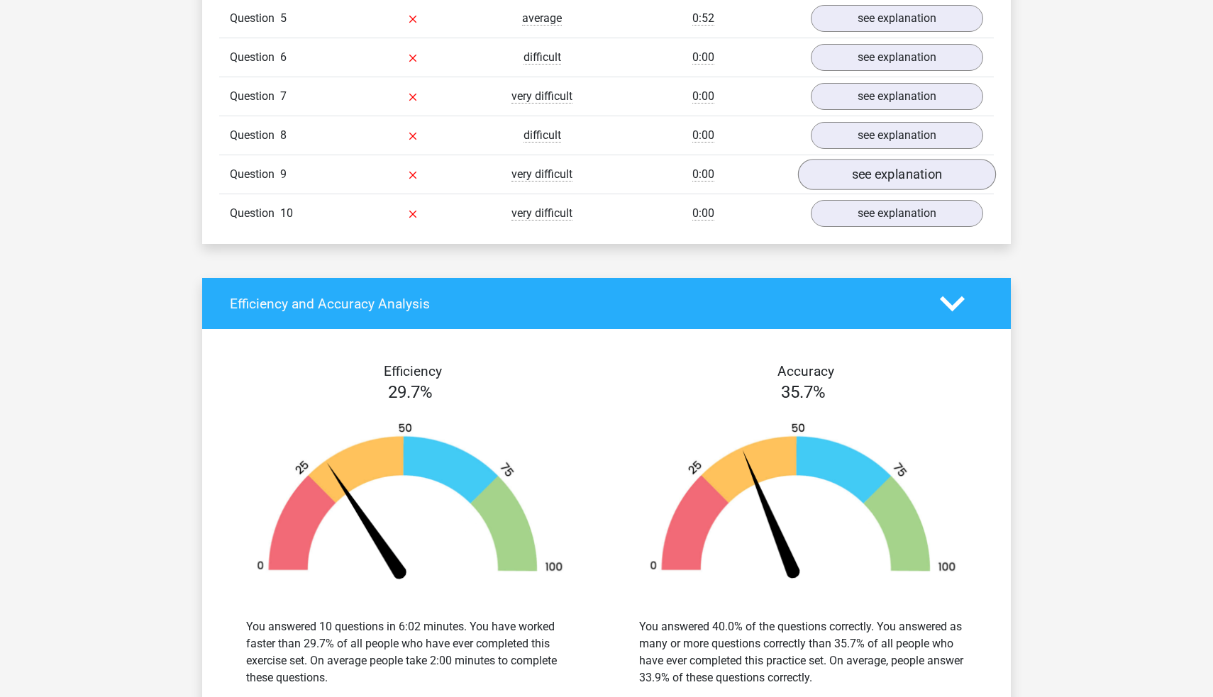
click at [862, 182] on link "see explanation" at bounding box center [897, 174] width 198 height 31
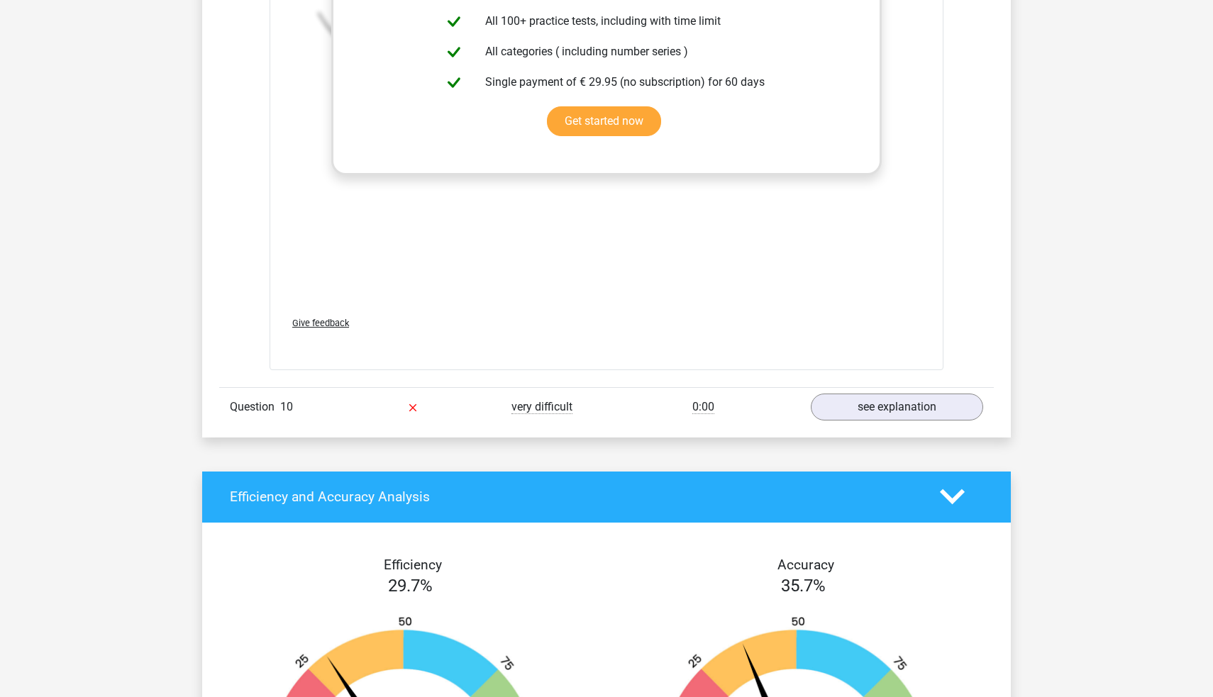
scroll to position [2022, 0]
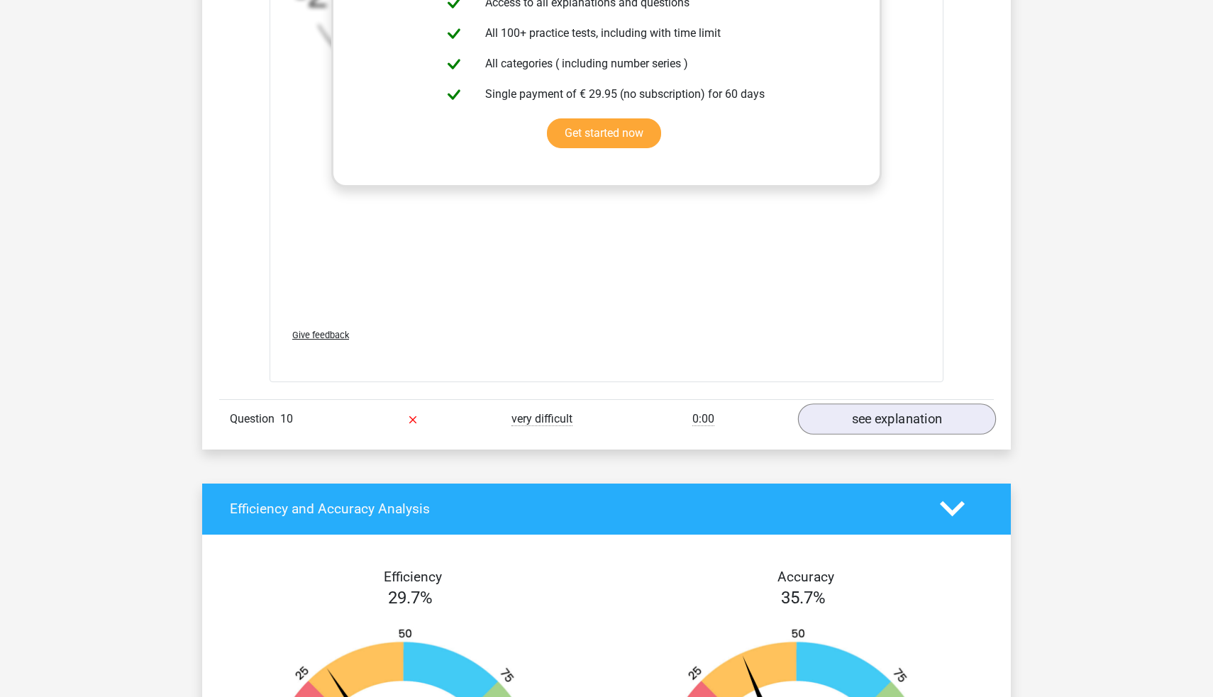
click at [899, 427] on link "see explanation" at bounding box center [897, 419] width 198 height 31
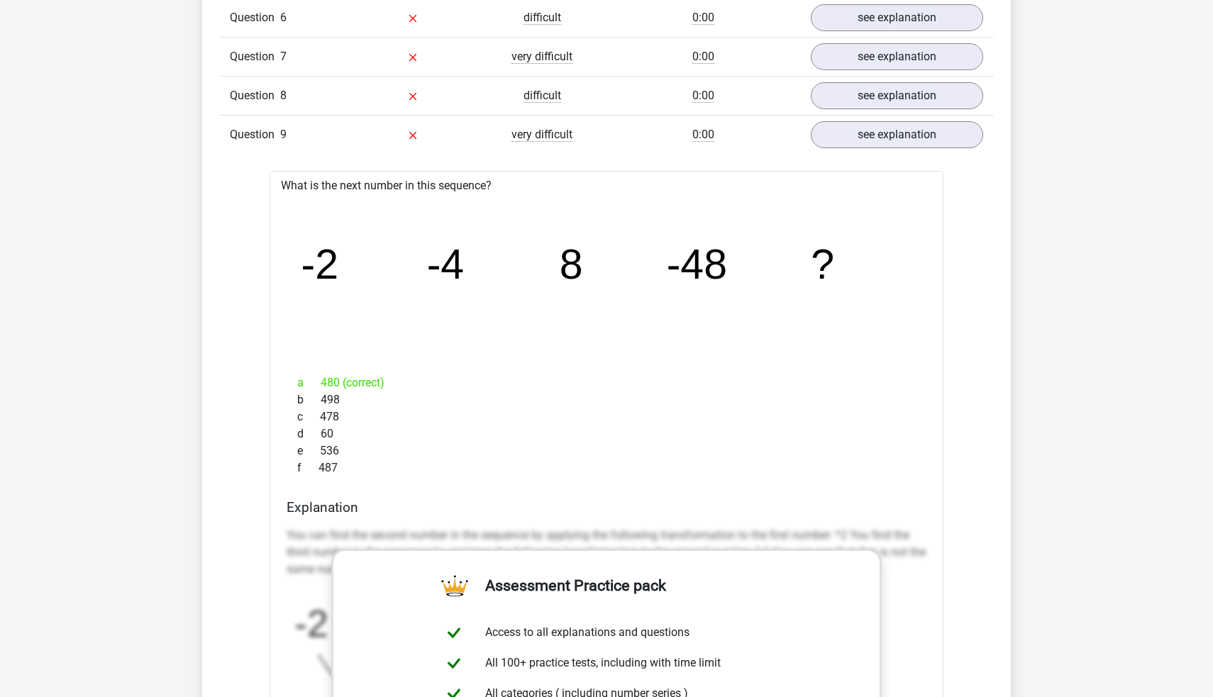
scroll to position [1370, 0]
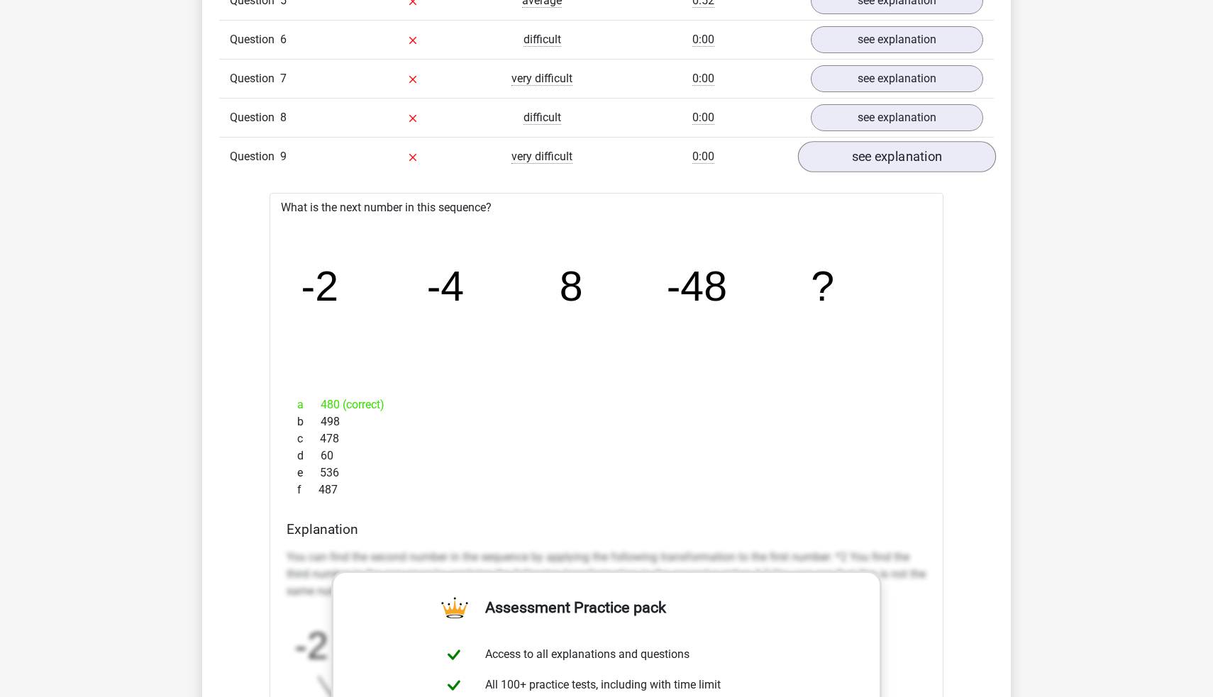
click at [890, 162] on link "see explanation" at bounding box center [897, 156] width 198 height 31
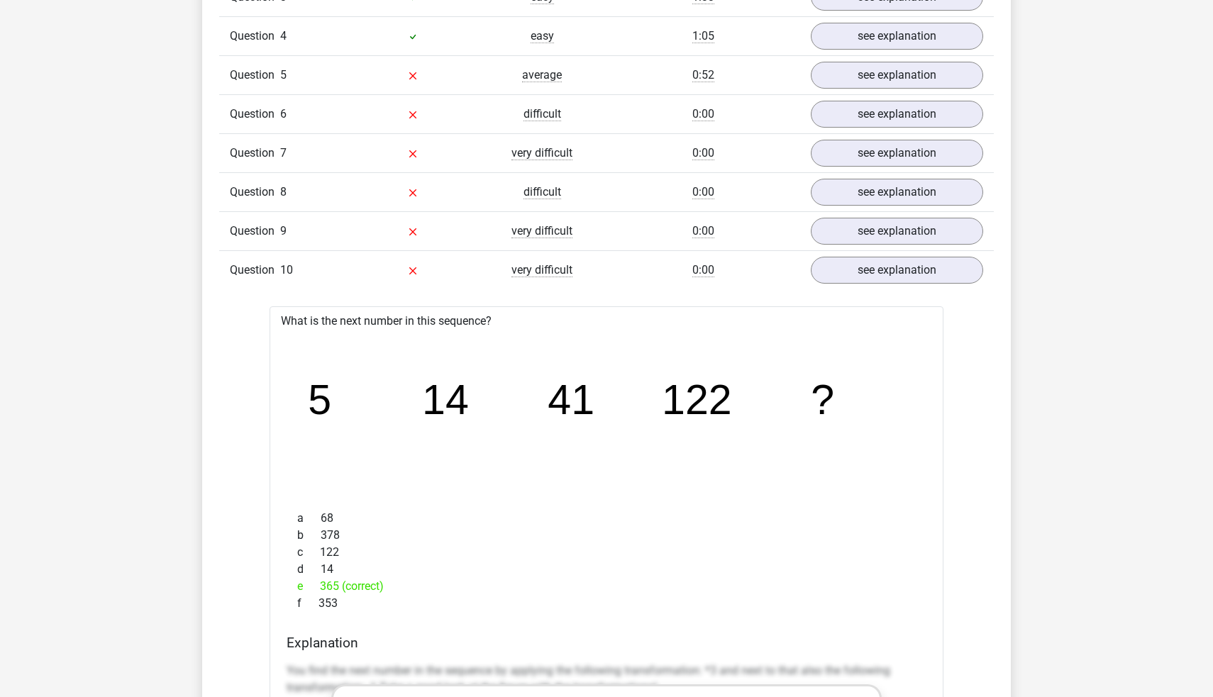
scroll to position [1293, 0]
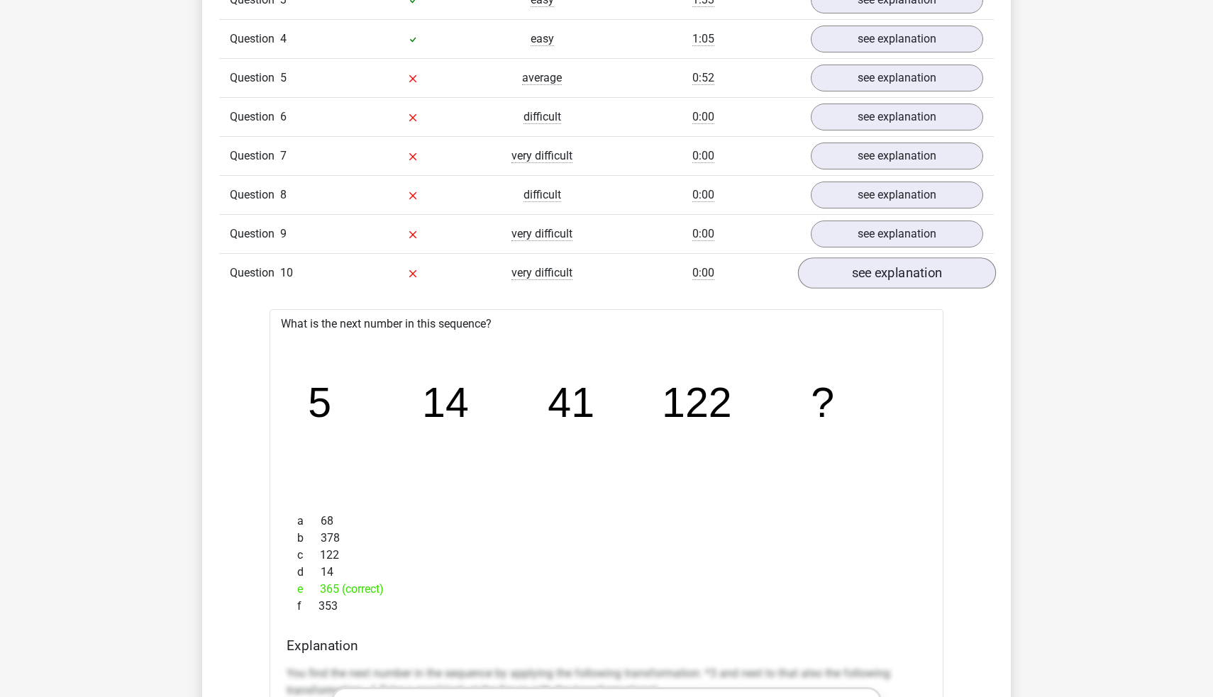
click at [874, 272] on link "see explanation" at bounding box center [897, 273] width 198 height 31
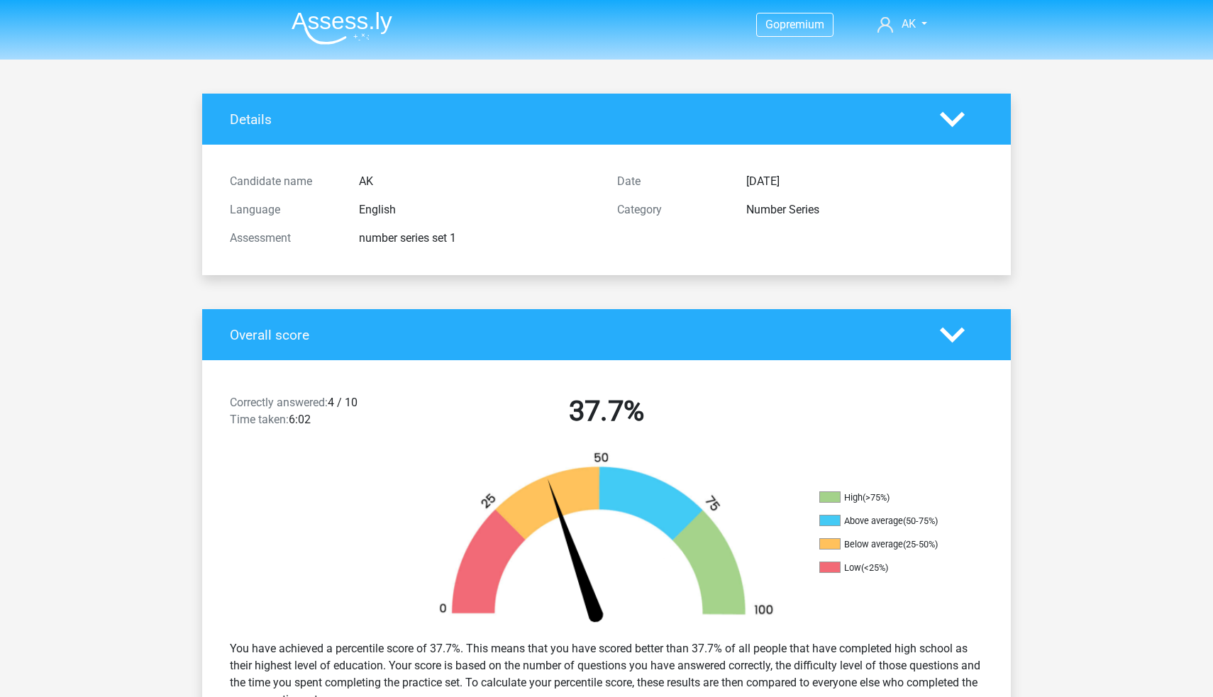
scroll to position [0, 0]
